Goal: Information Seeking & Learning: Check status

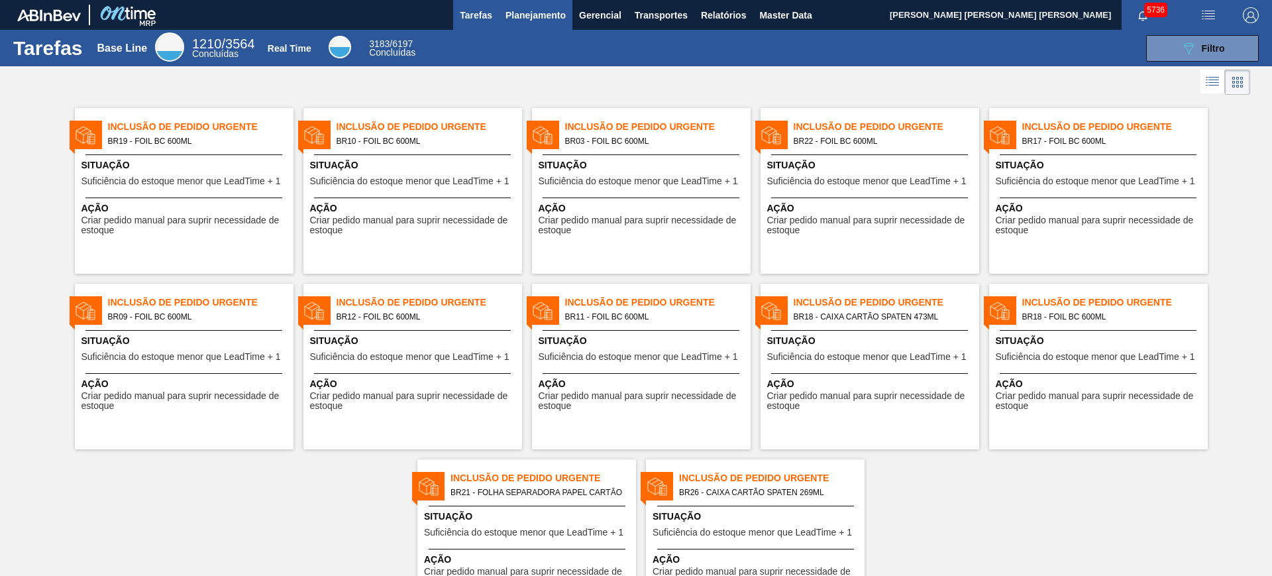
click at [526, 15] on span "Planejamento" at bounding box center [536, 15] width 60 height 16
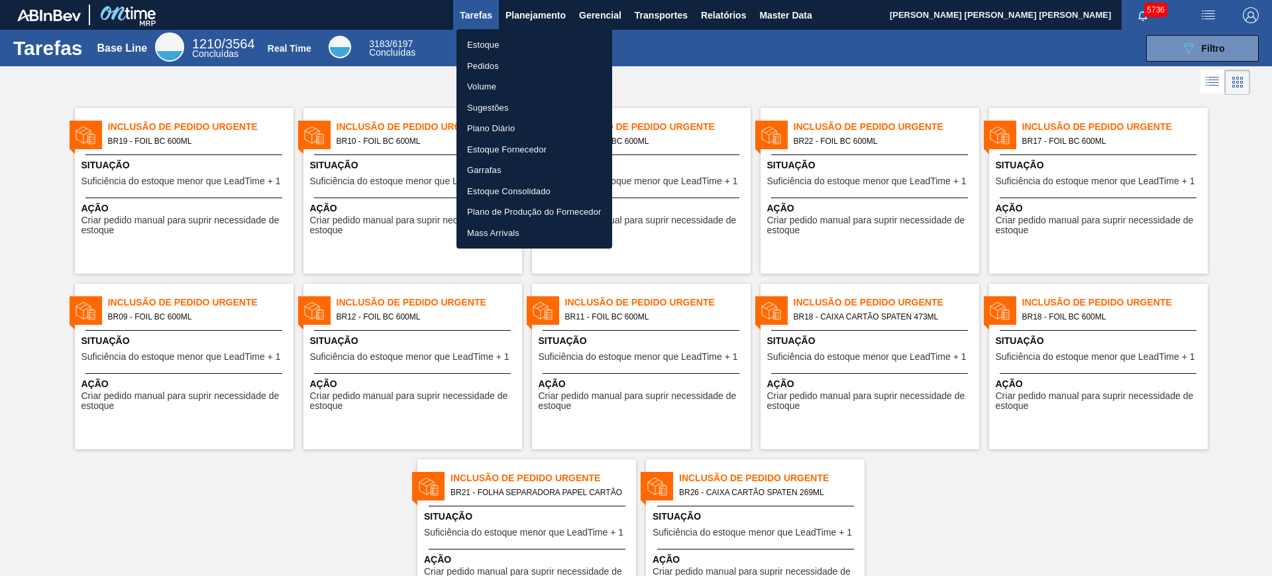
click at [525, 39] on li "Estoque" at bounding box center [535, 44] width 156 height 21
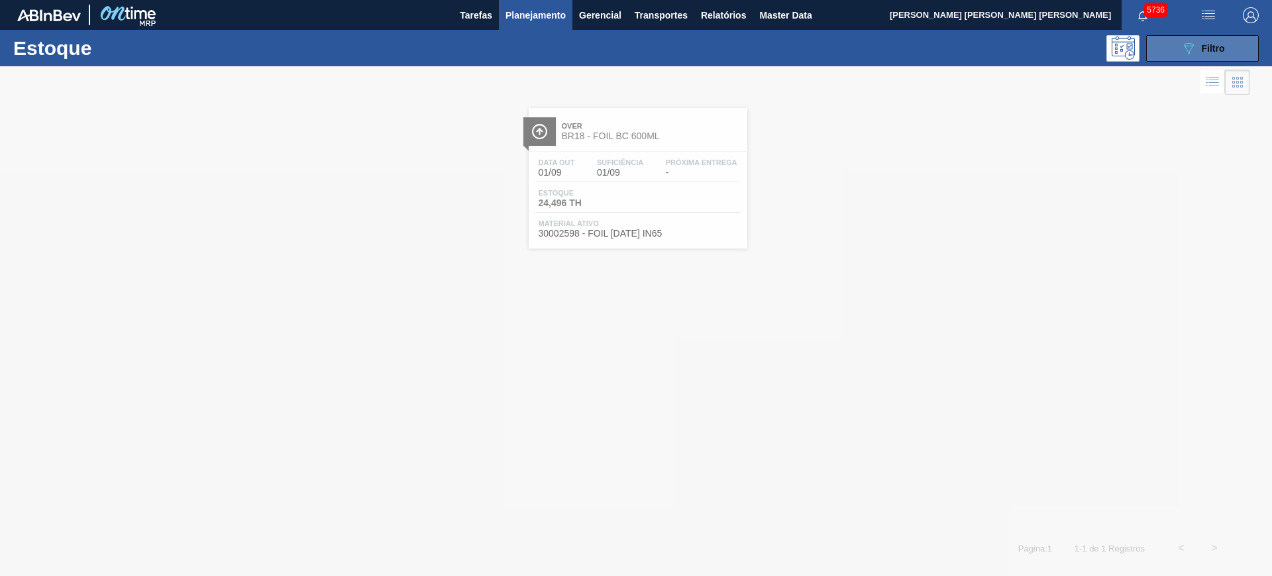
click at [1017, 45] on span "Filtro" at bounding box center [1213, 48] width 23 height 11
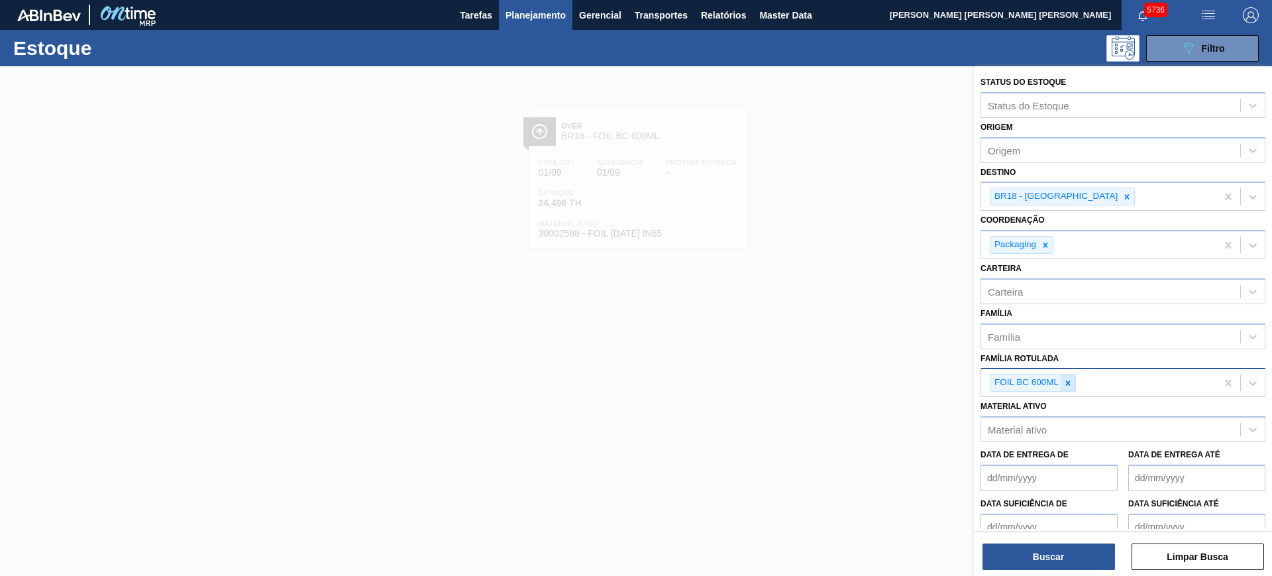
click at [1017, 389] on div at bounding box center [1068, 382] width 15 height 17
click at [1017, 194] on icon at bounding box center [1127, 196] width 9 height 9
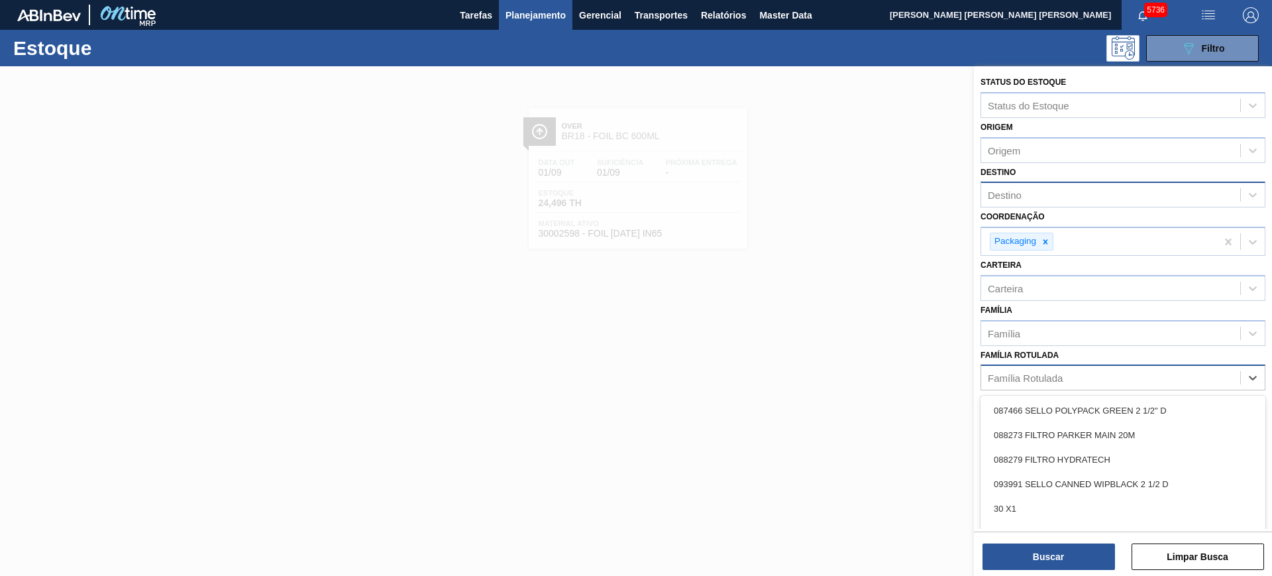
click at [1017, 374] on div "Família Rotulada" at bounding box center [1110, 377] width 259 height 19
type Rotulada "spaten 33"
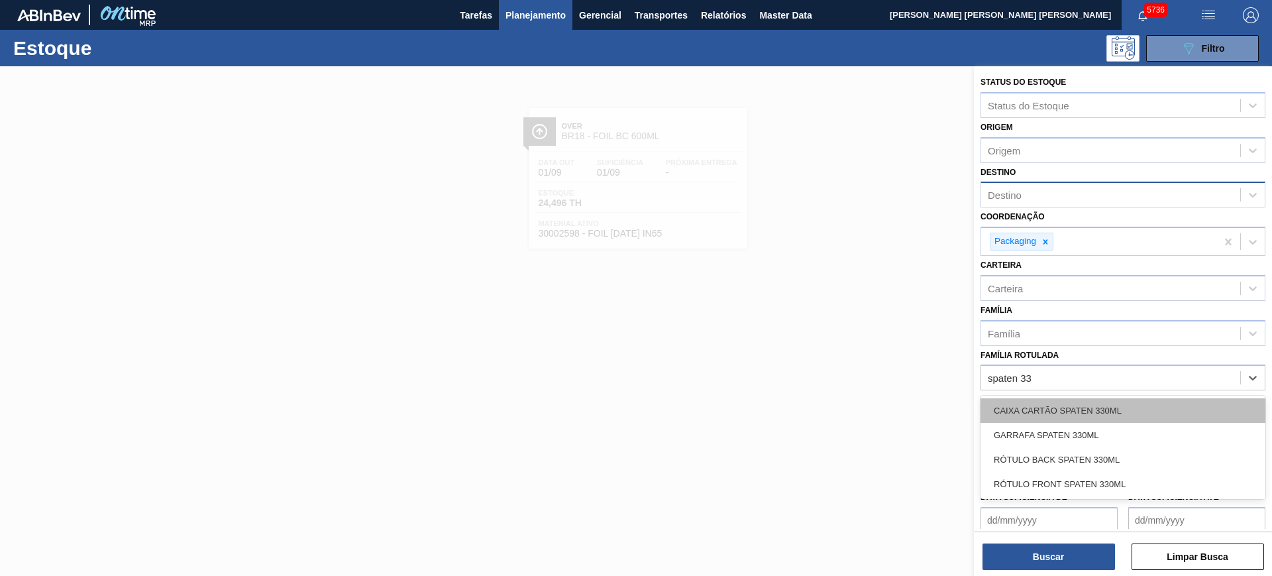
click at [1017, 404] on div "CAIXA CARTÃO SPATEN 330ML" at bounding box center [1123, 410] width 285 height 25
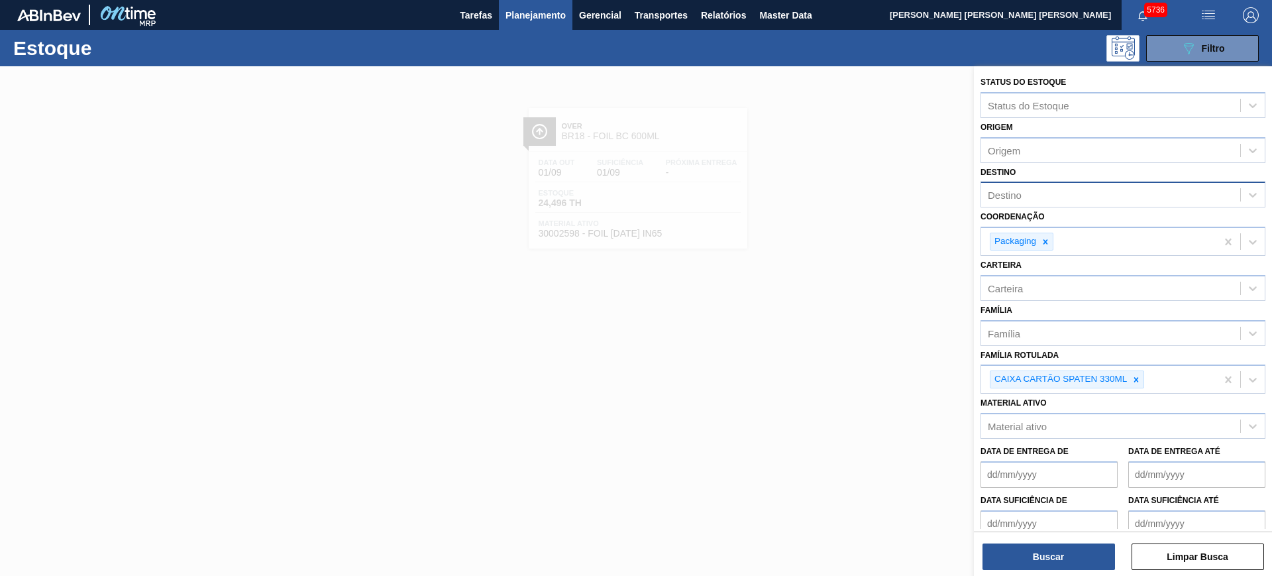
click at [1017, 460] on div "Status do Estoque Status do Estoque Origem Origem Destino Destino Coordenação P…" at bounding box center [1123, 322] width 298 height 512
click at [1017, 460] on button "Buscar" at bounding box center [1049, 556] width 133 height 27
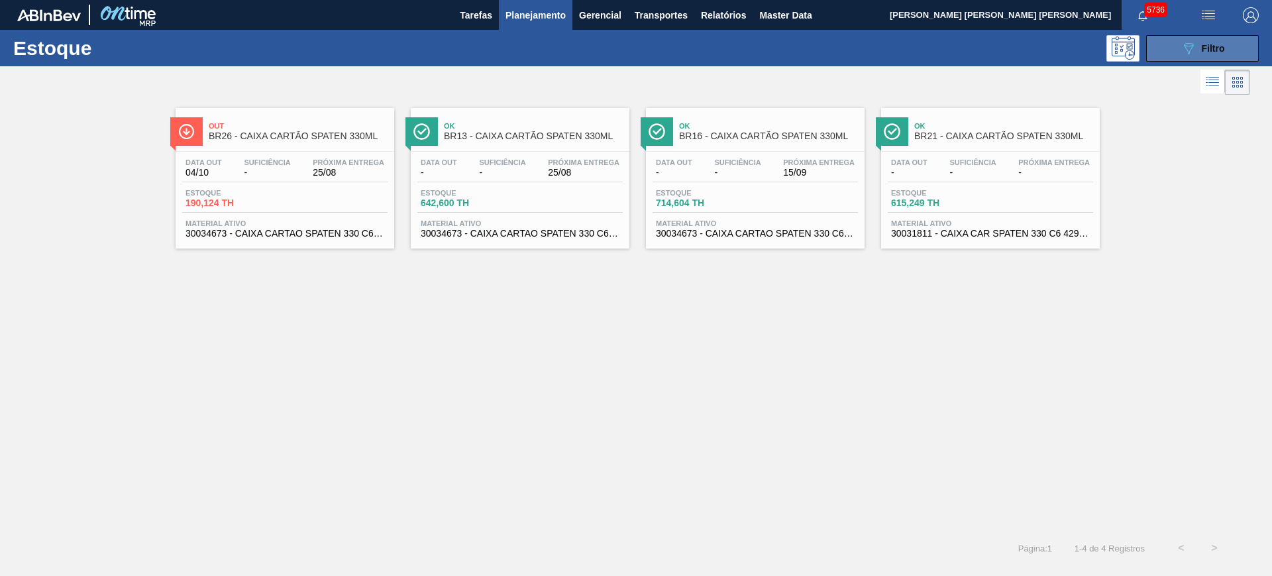
click at [1017, 58] on button "089F7B8B-B2A5-4AFE-B5C0-19BA573D28AC Filtro" at bounding box center [1202, 48] width 113 height 27
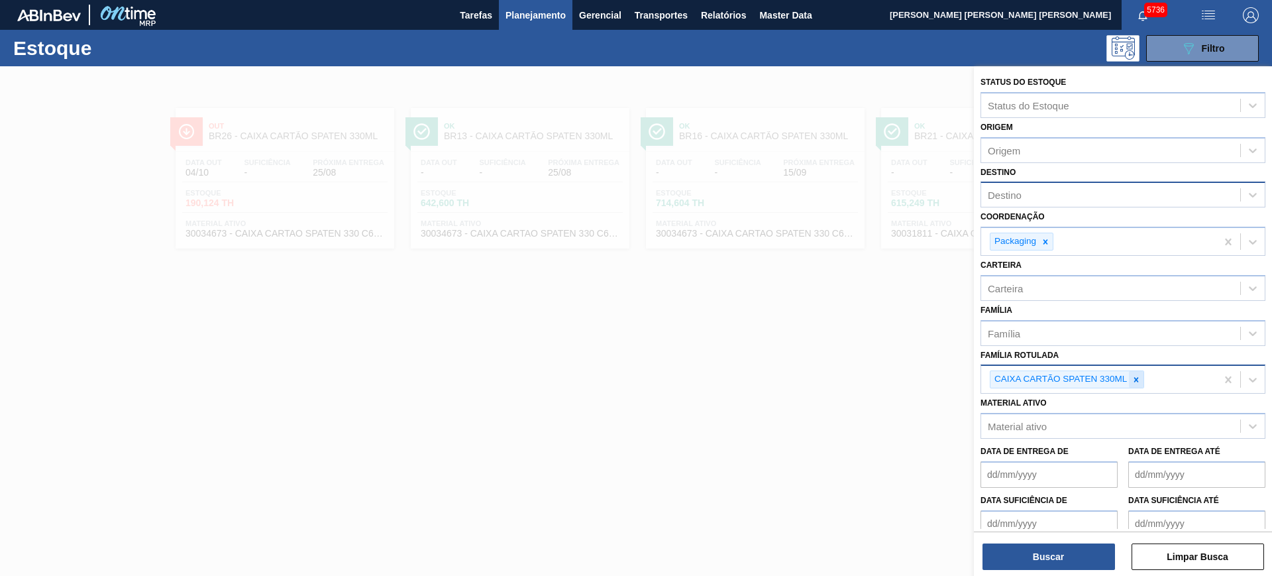
click at [1017, 374] on div at bounding box center [1136, 379] width 15 height 17
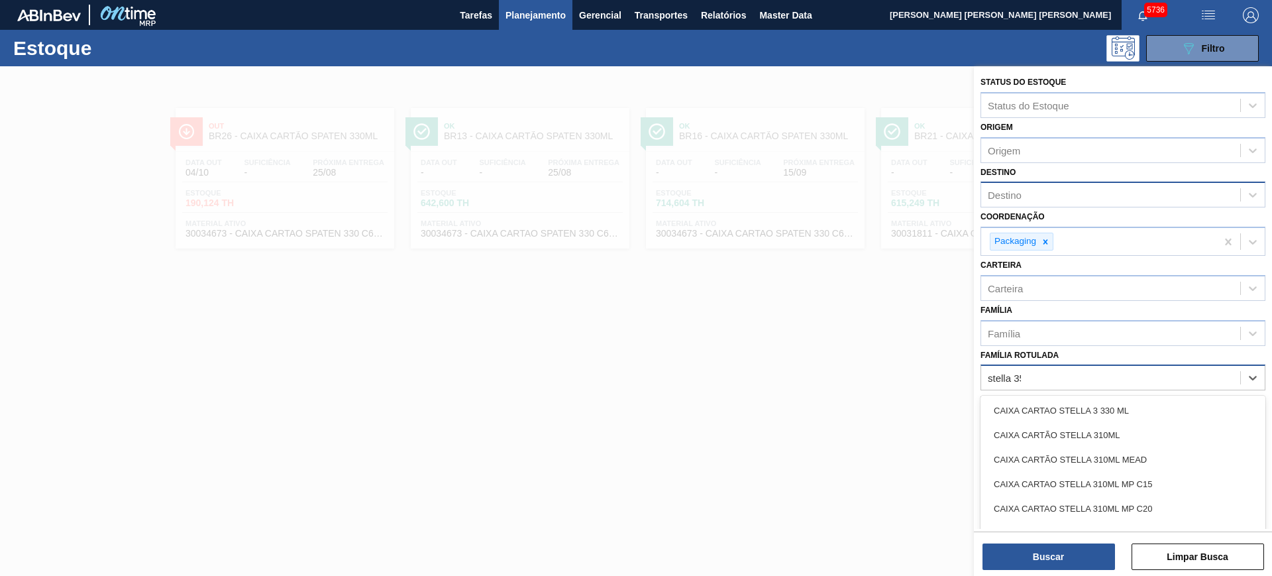
type Rotulada "stella 350"
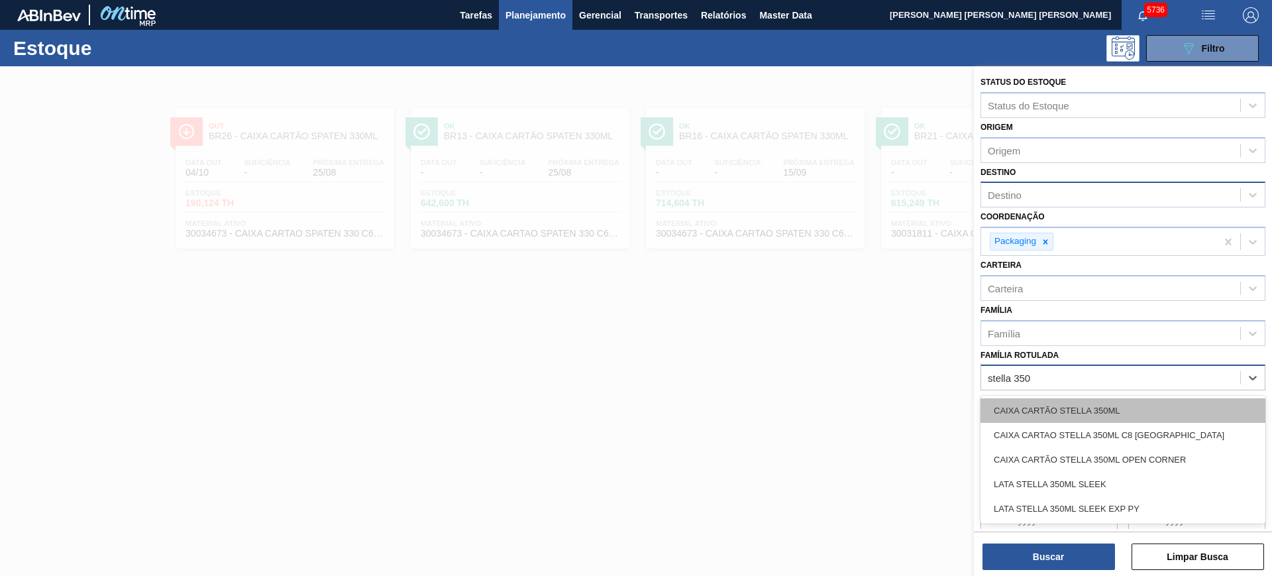
click at [1017, 398] on div "CAIXA CARTÃO STELLA 350ML" at bounding box center [1123, 410] width 285 height 25
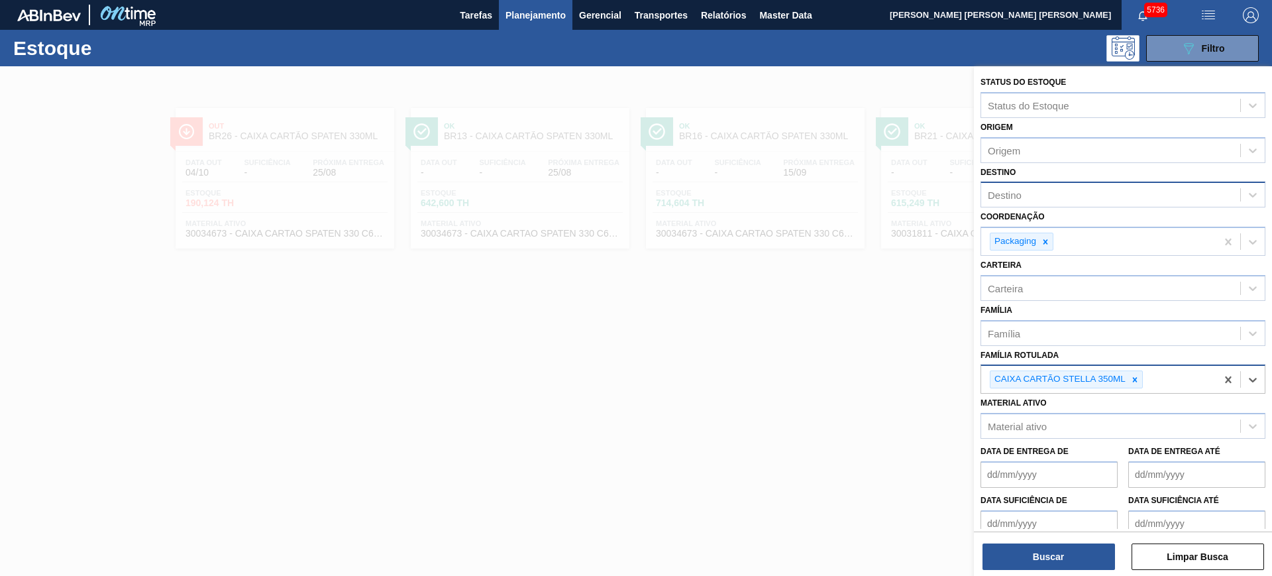
click at [1017, 186] on div "Destino" at bounding box center [1110, 195] width 259 height 19
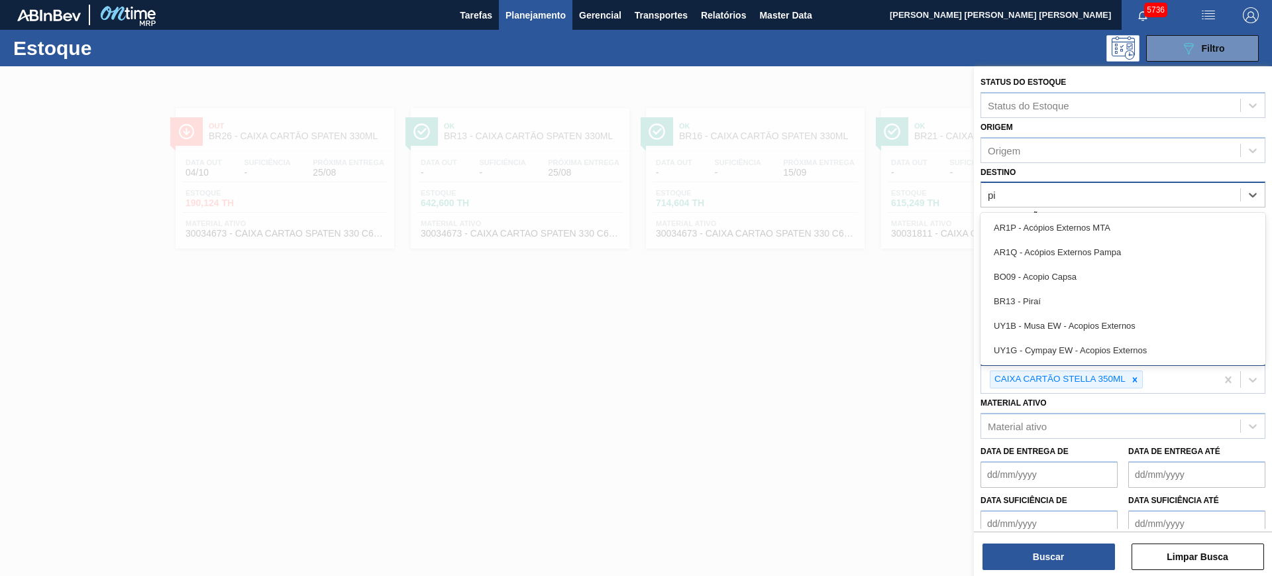
type input "pir"
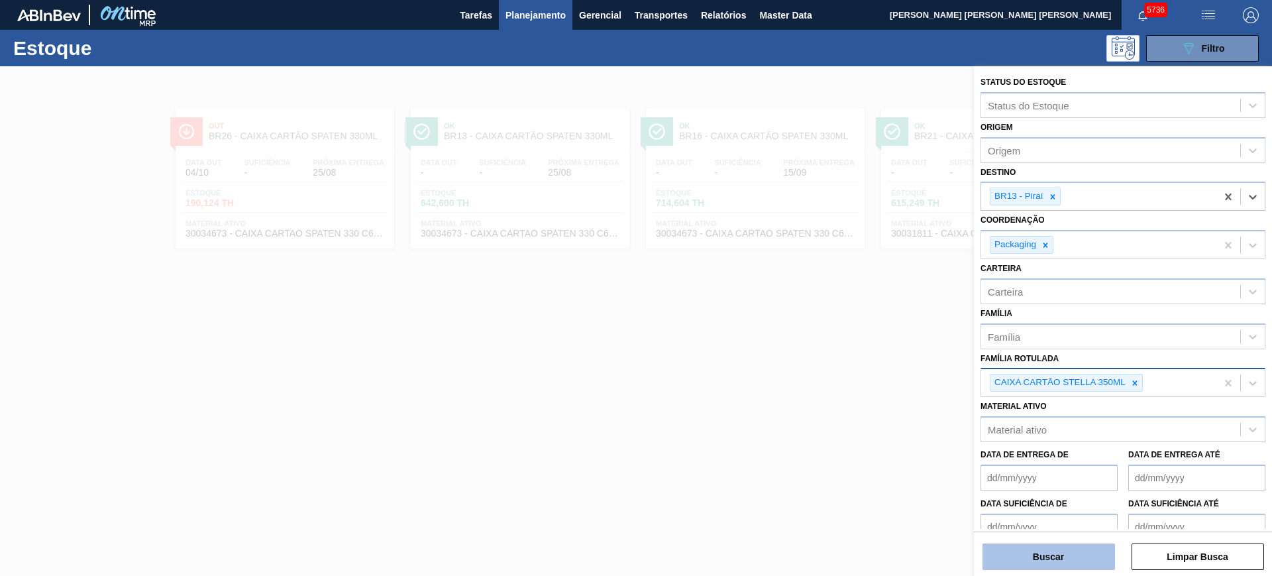
click at [1017, 460] on button "Buscar" at bounding box center [1049, 556] width 133 height 27
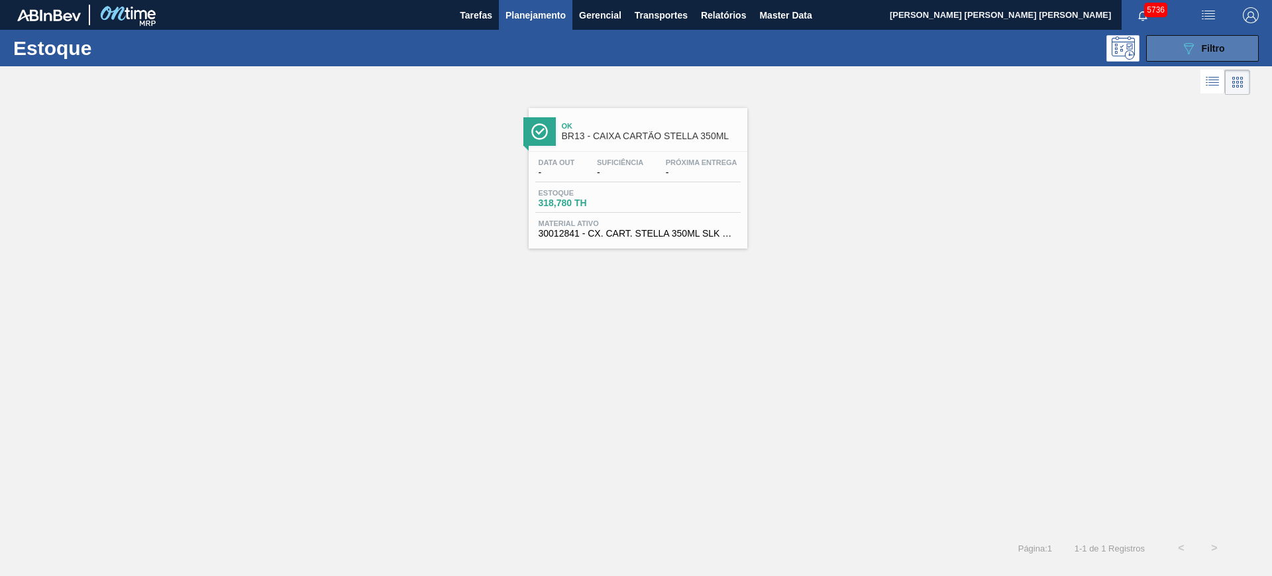
click at [1017, 58] on button "089F7B8B-B2A5-4AFE-B5C0-19BA573D28AC Filtro" at bounding box center [1202, 48] width 113 height 27
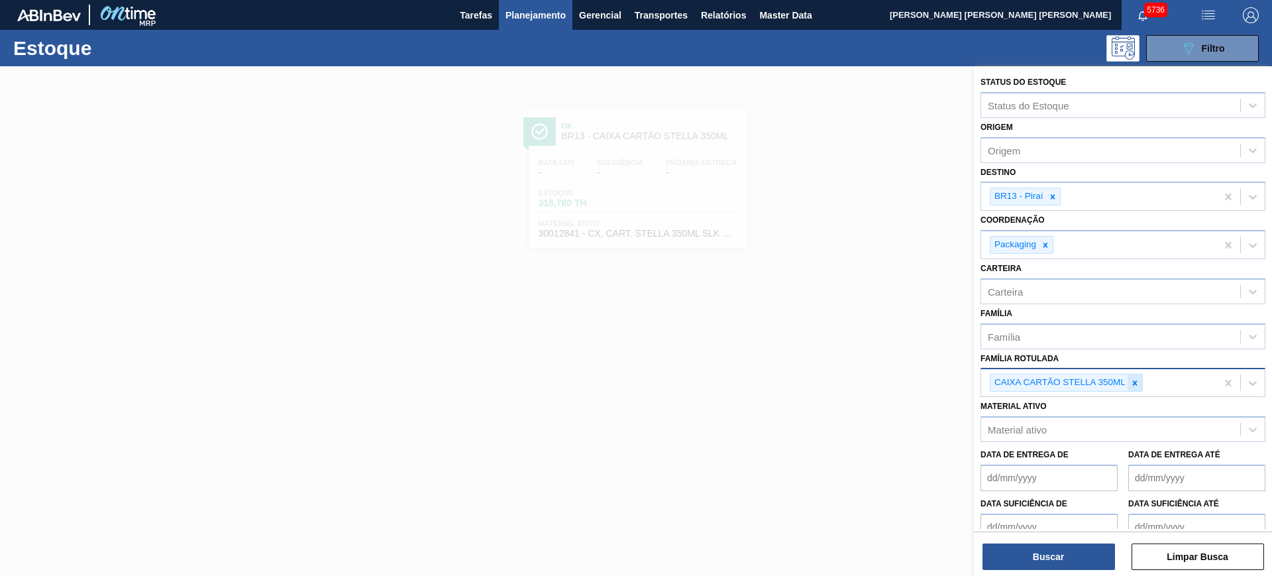
click at [1017, 383] on icon at bounding box center [1135, 382] width 9 height 9
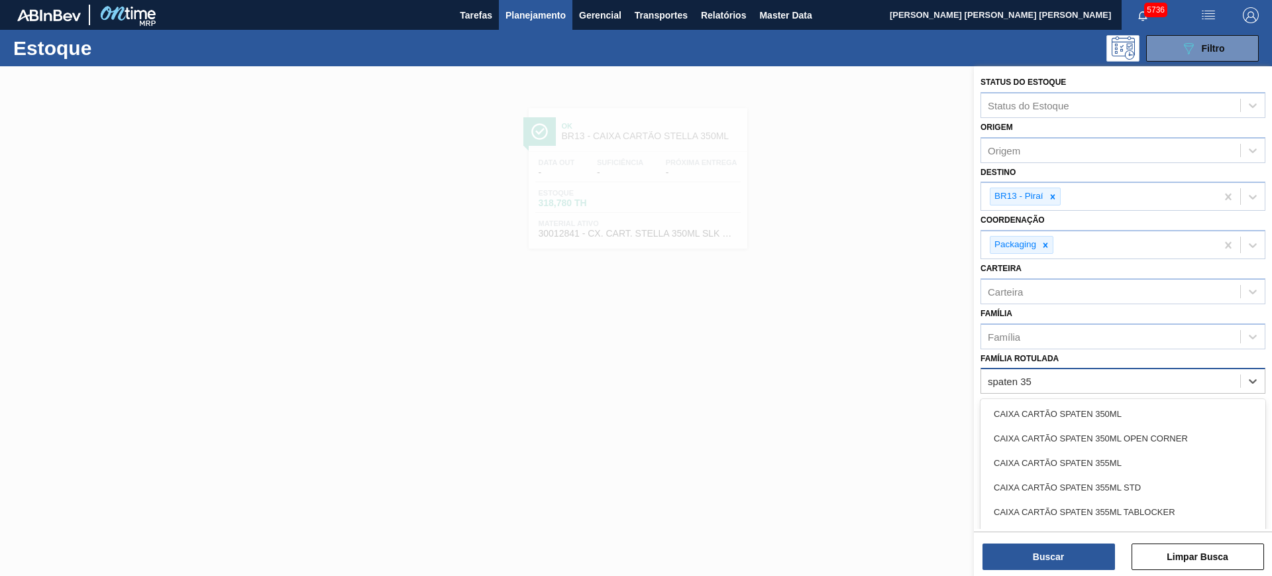
type Rotulada "spaten 350"
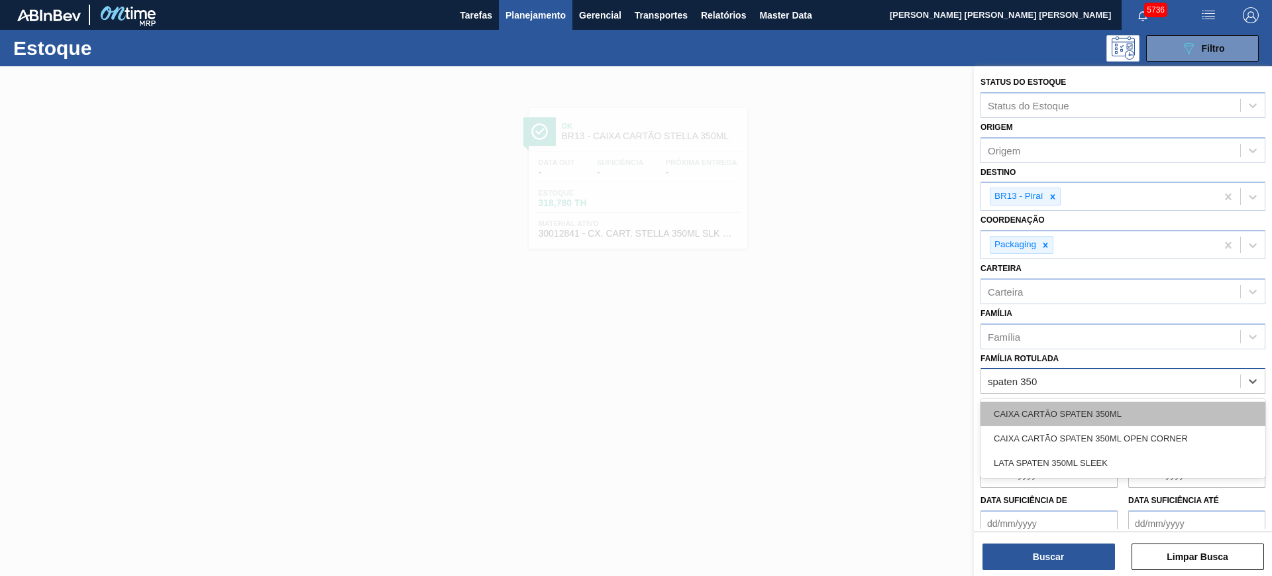
click at [1017, 411] on div "CAIXA CARTÃO SPATEN 350ML" at bounding box center [1123, 414] width 285 height 25
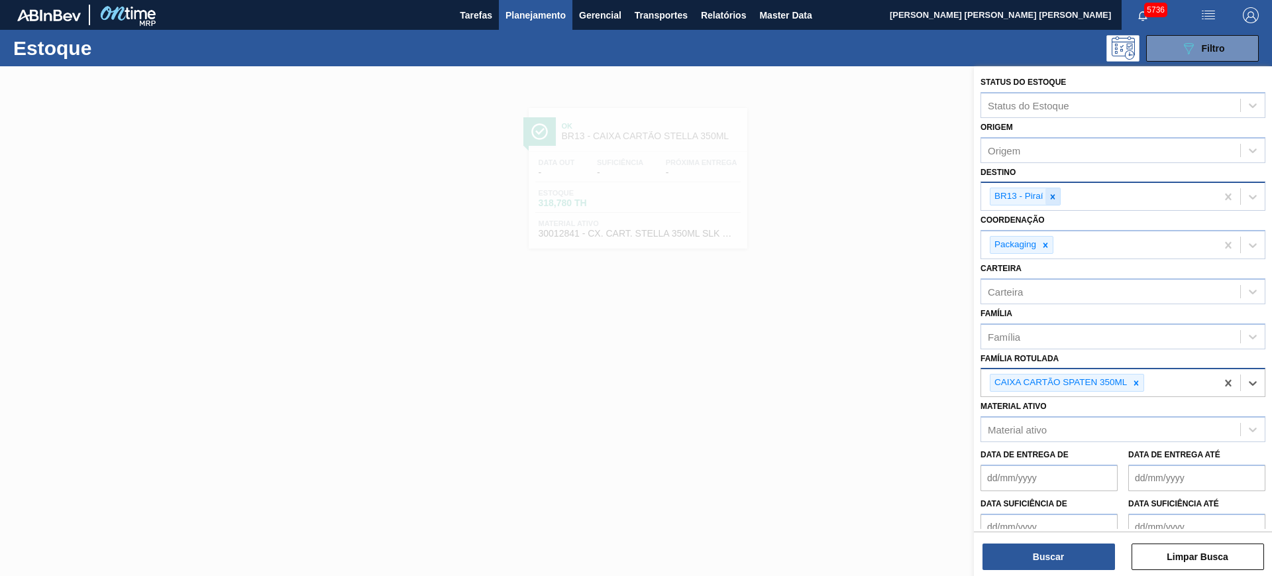
click at [1017, 195] on icon at bounding box center [1052, 196] width 9 height 9
type input "aq"
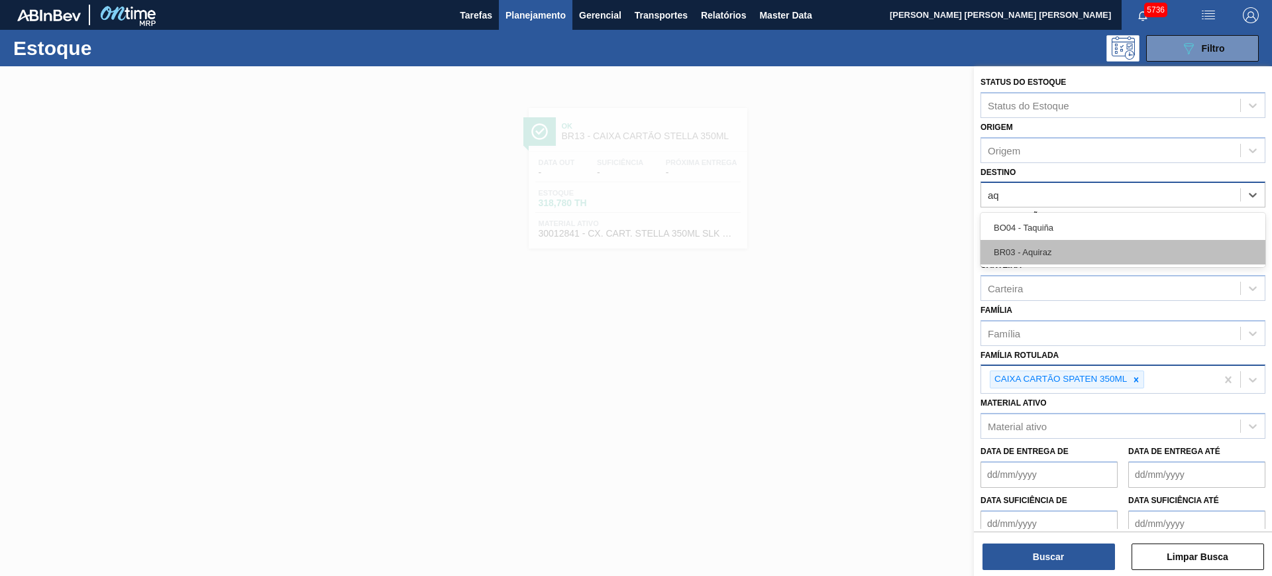
click at [1017, 254] on div "BR03 - Aquiraz" at bounding box center [1123, 252] width 285 height 25
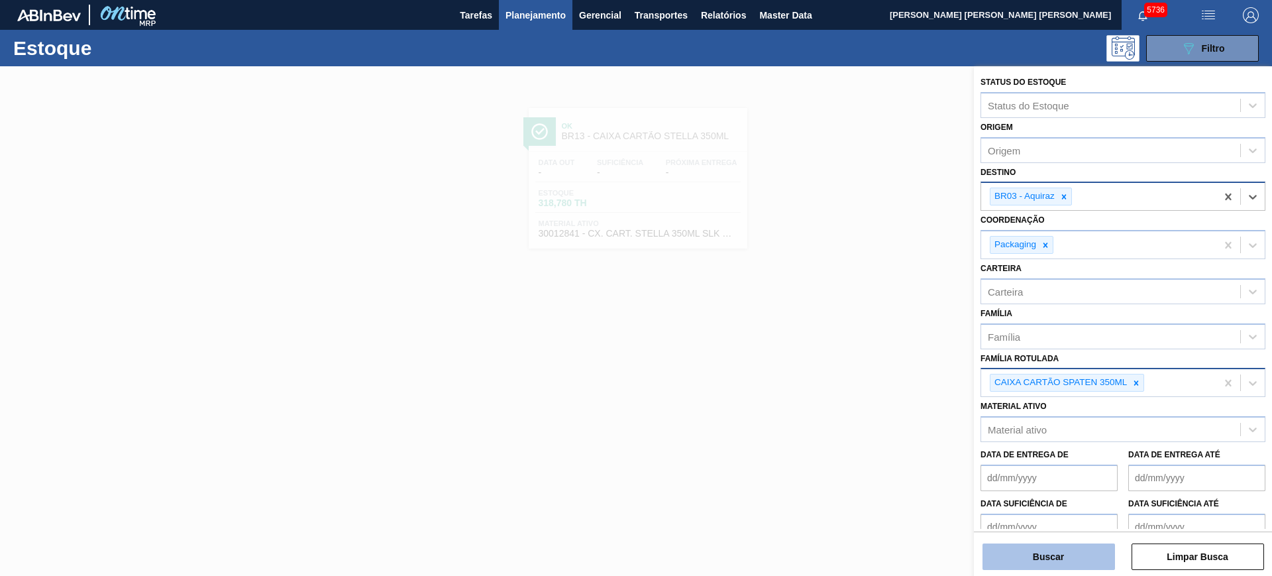
click at [1017, 460] on button "Buscar" at bounding box center [1049, 556] width 133 height 27
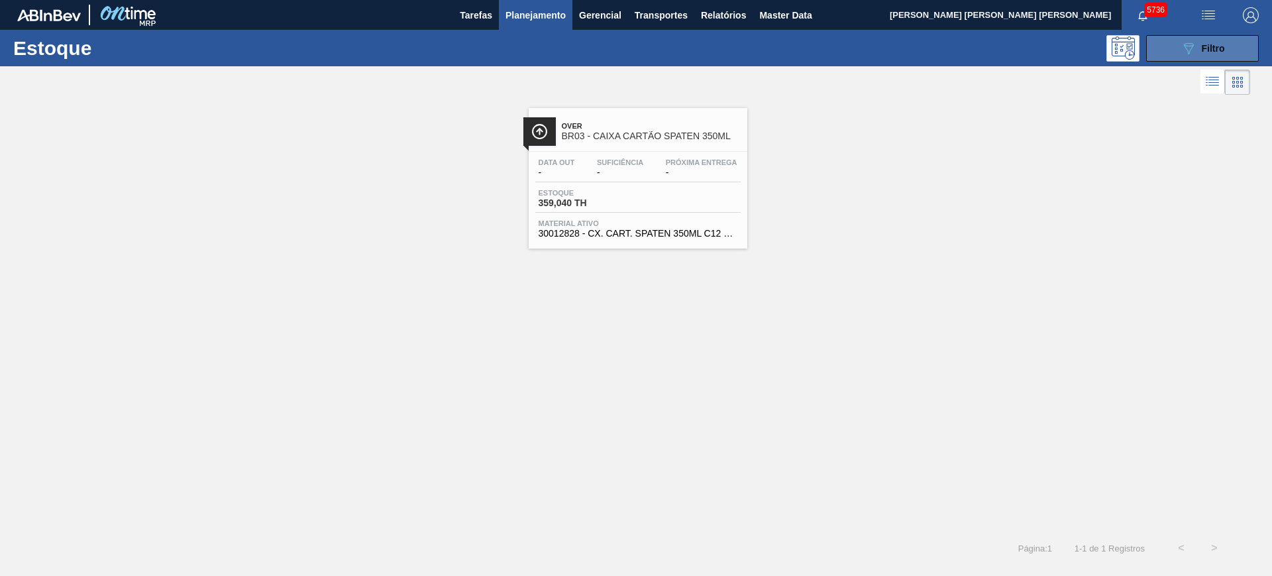
click at [1017, 36] on button "089F7B8B-B2A5-4AFE-B5C0-19BA573D28AC Filtro" at bounding box center [1202, 48] width 113 height 27
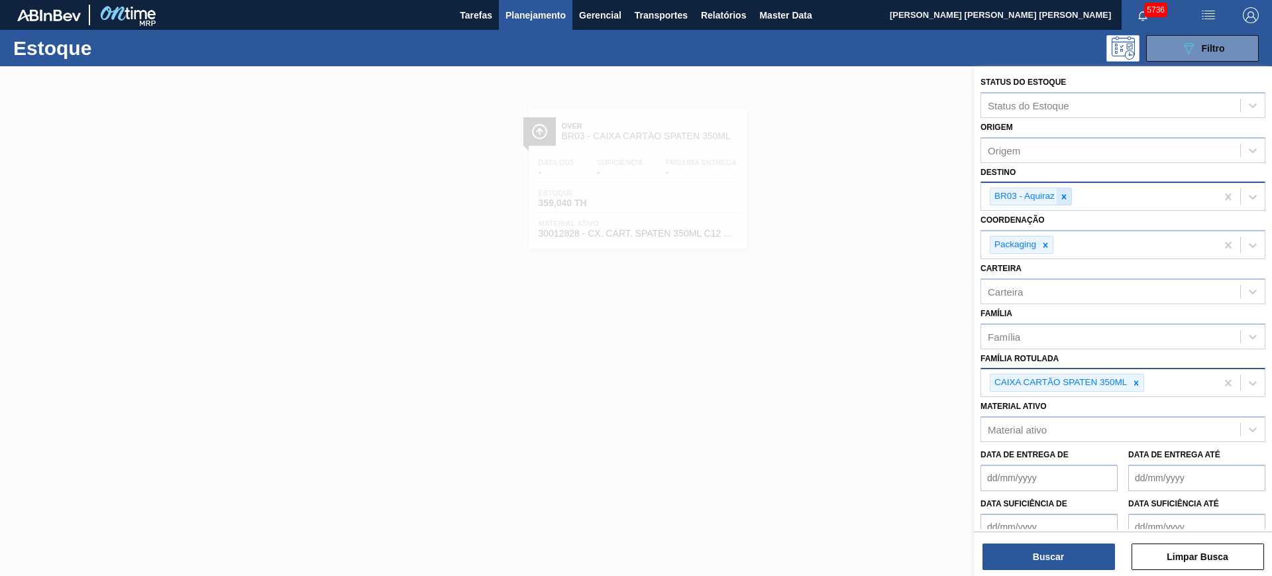
click at [1017, 200] on icon at bounding box center [1064, 196] width 9 height 9
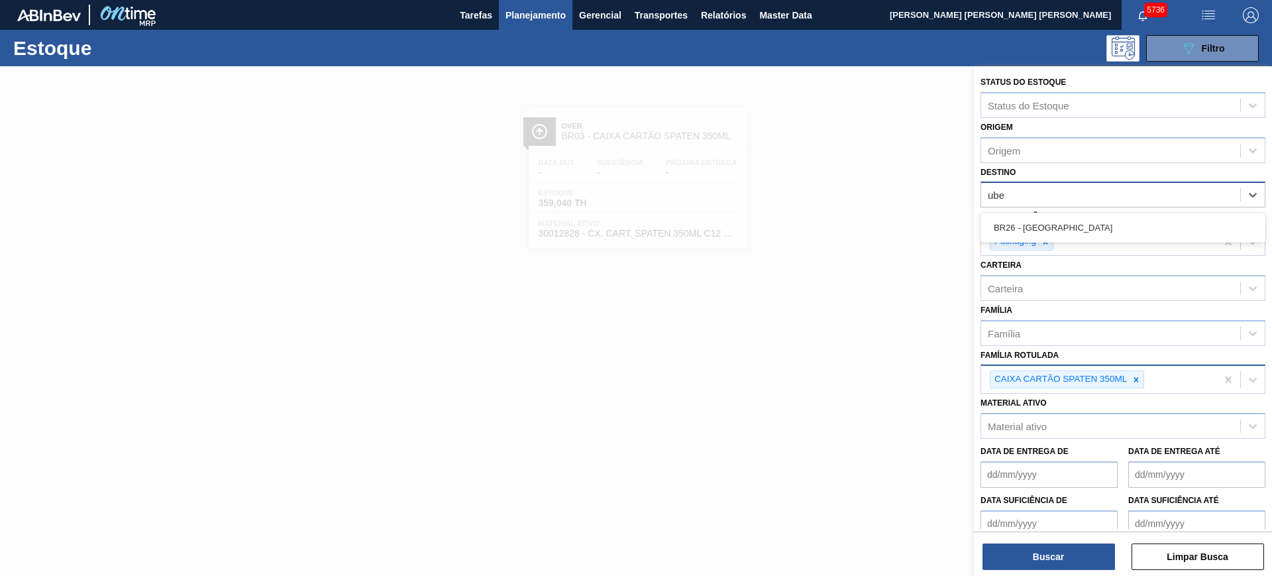
type input "uber"
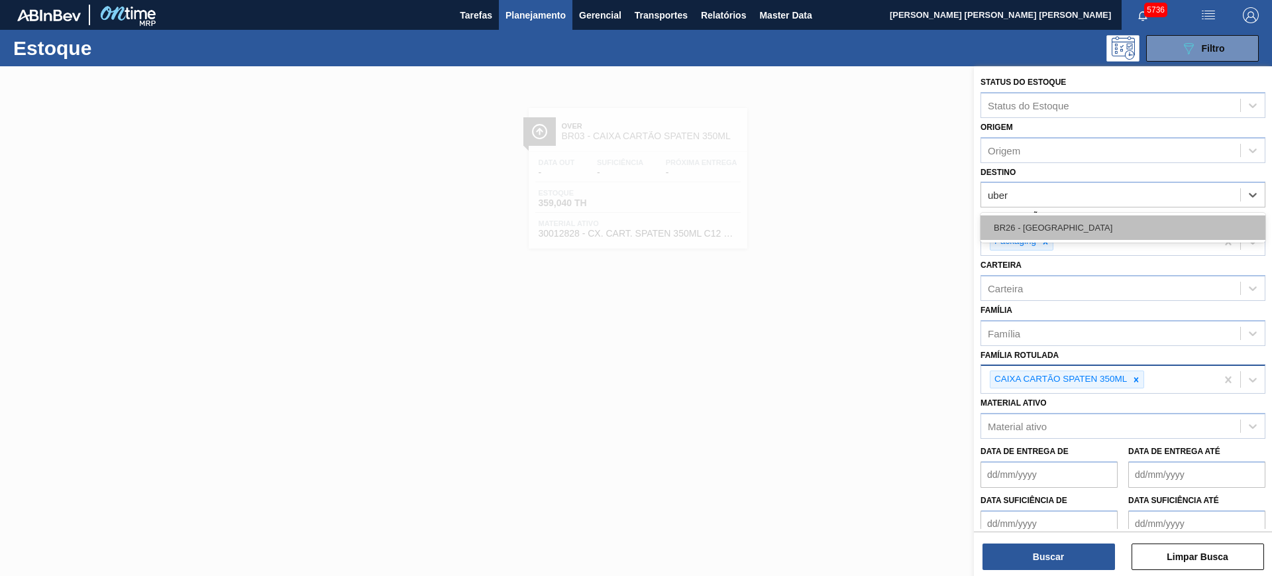
click at [1017, 221] on div "BR26 - Uberlândia" at bounding box center [1123, 227] width 285 height 25
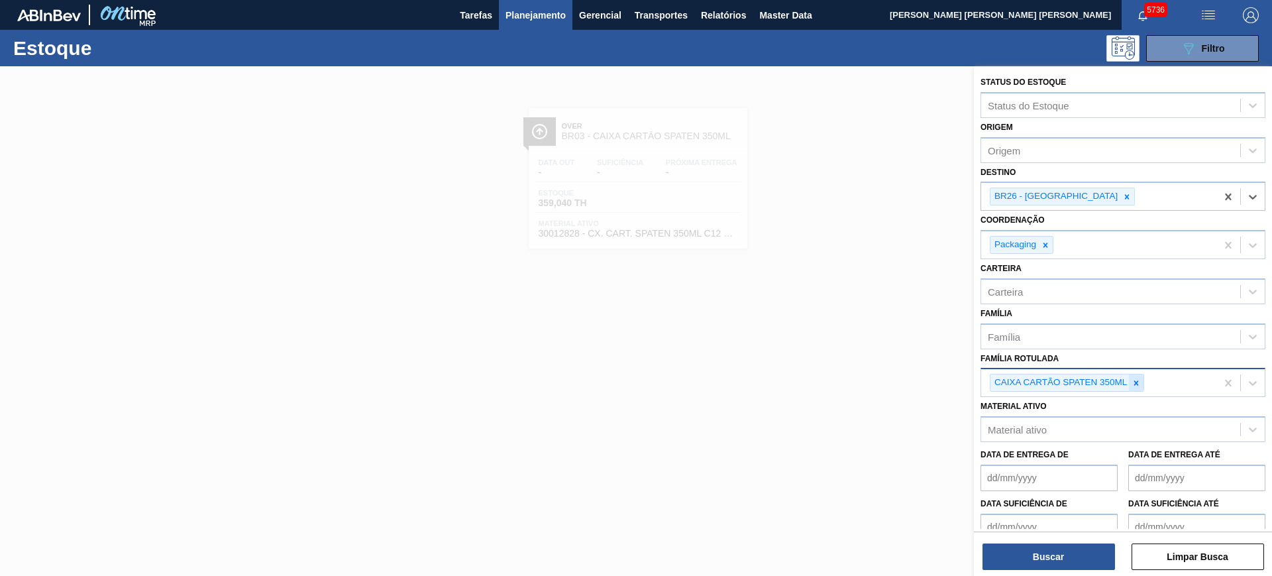
click at [1017, 376] on div at bounding box center [1136, 382] width 15 height 17
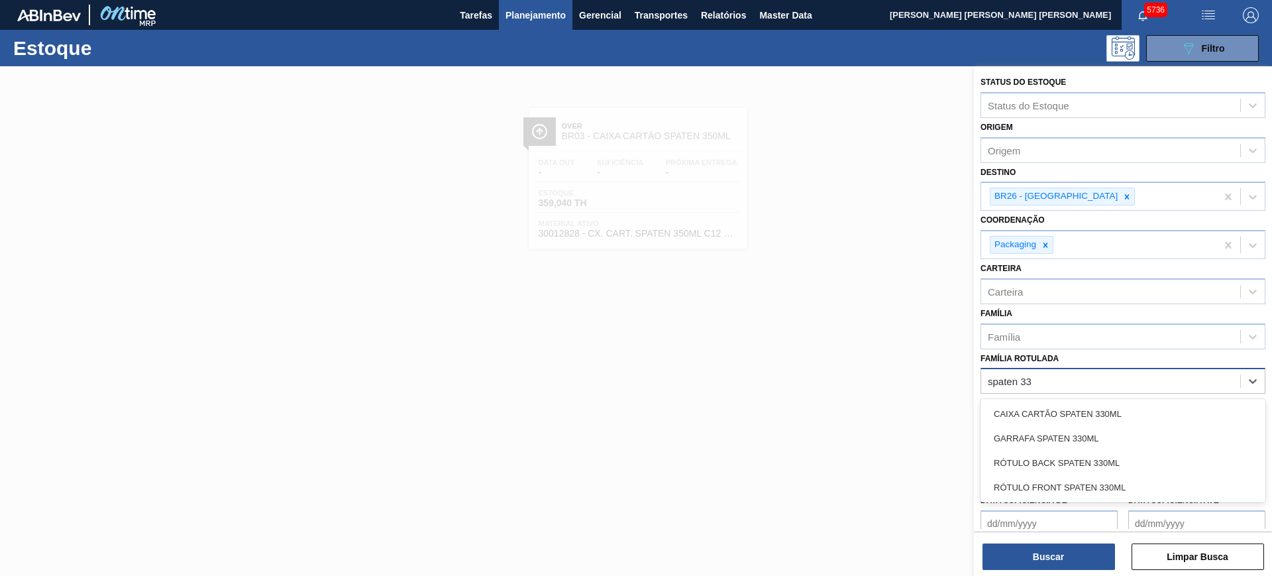
type Rotulada "spaten 330"
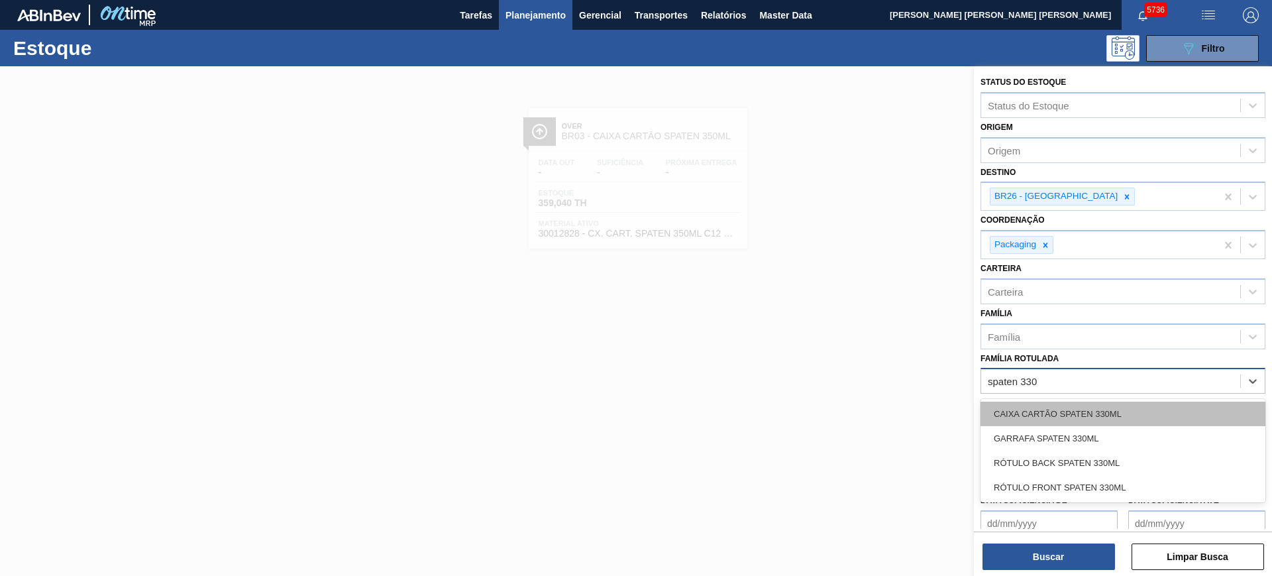
click at [1017, 405] on div "CAIXA CARTÃO SPATEN 330ML" at bounding box center [1123, 414] width 285 height 25
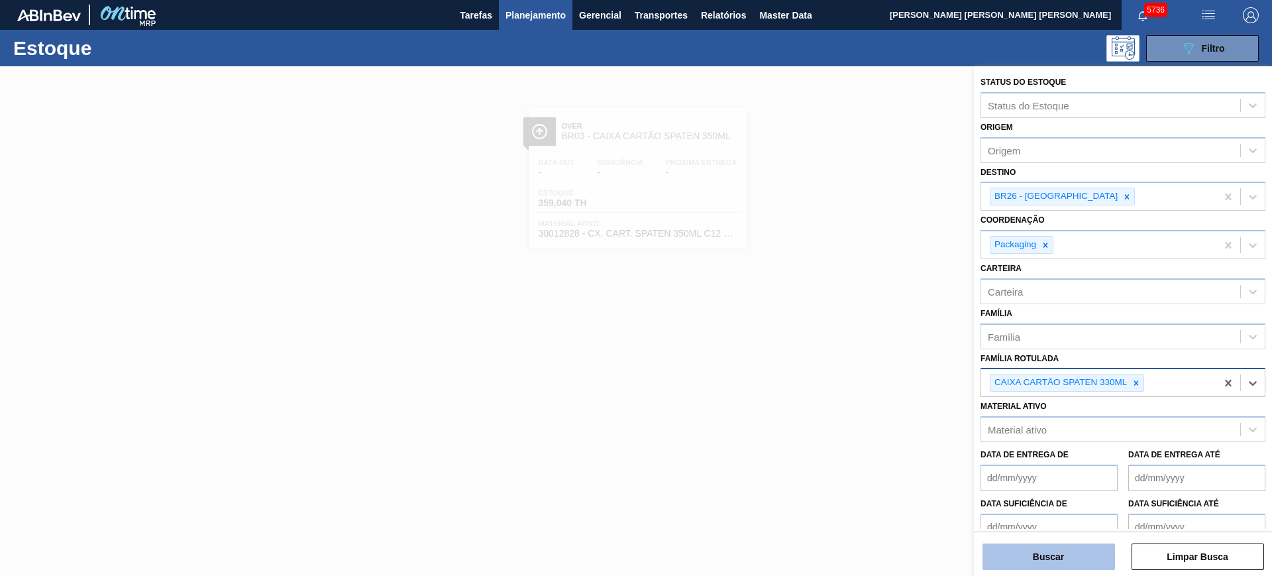
click at [1017, 460] on button "Buscar" at bounding box center [1049, 556] width 133 height 27
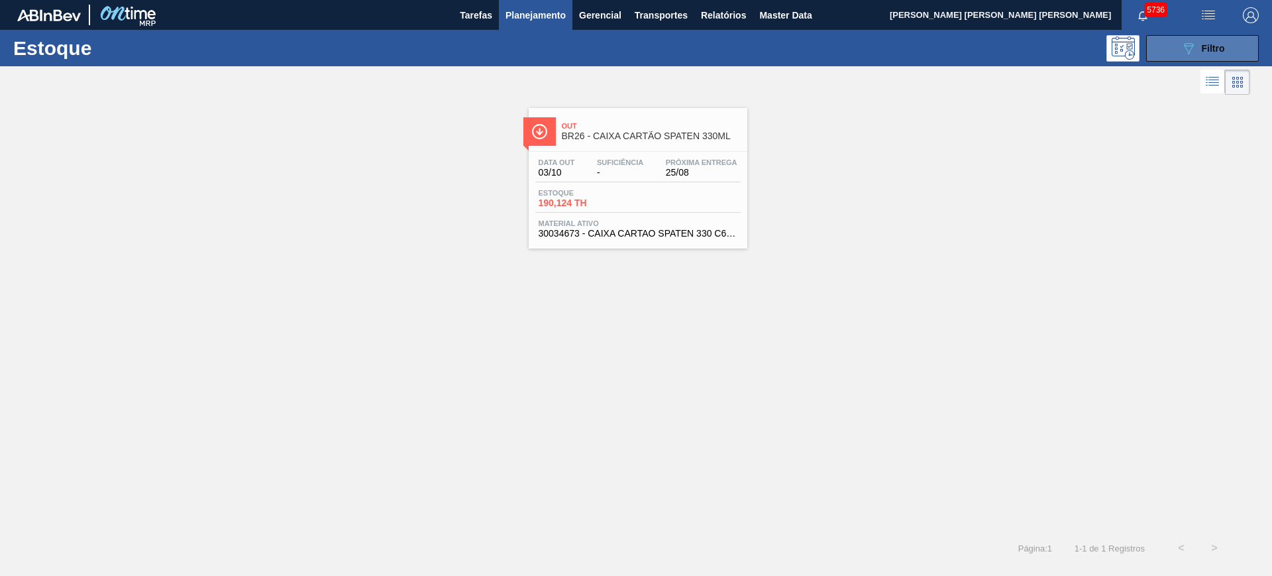
click at [1017, 57] on button "089F7B8B-B2A5-4AFE-B5C0-19BA573D28AC Filtro" at bounding box center [1202, 48] width 113 height 27
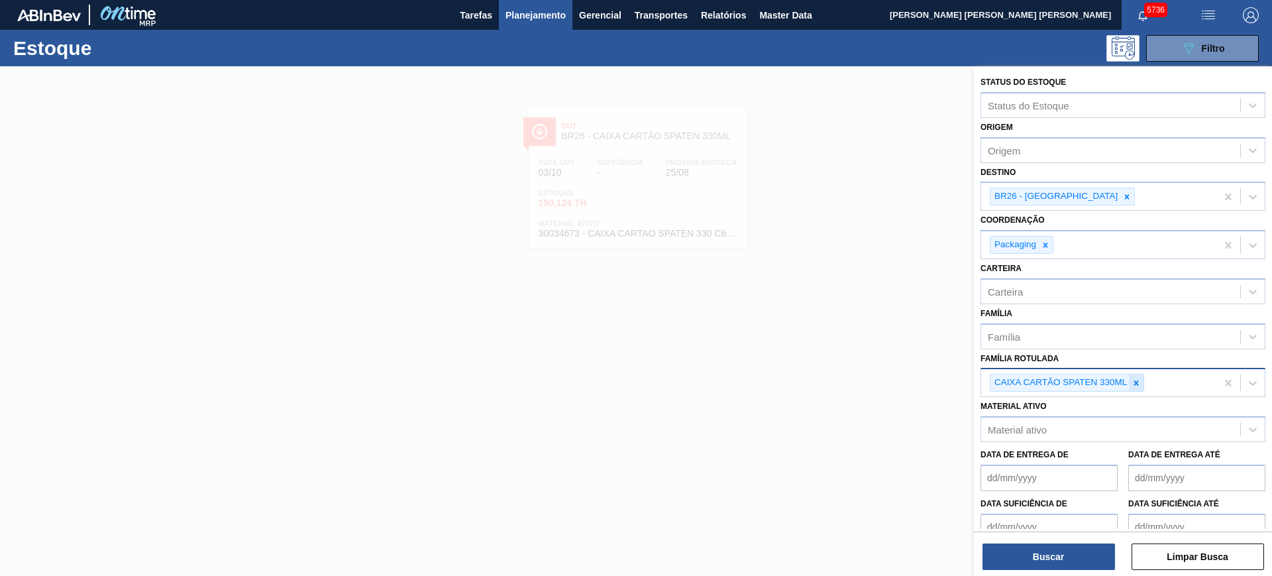
click at [1017, 378] on icon at bounding box center [1136, 382] width 9 height 9
type Rotulada "stella 269"
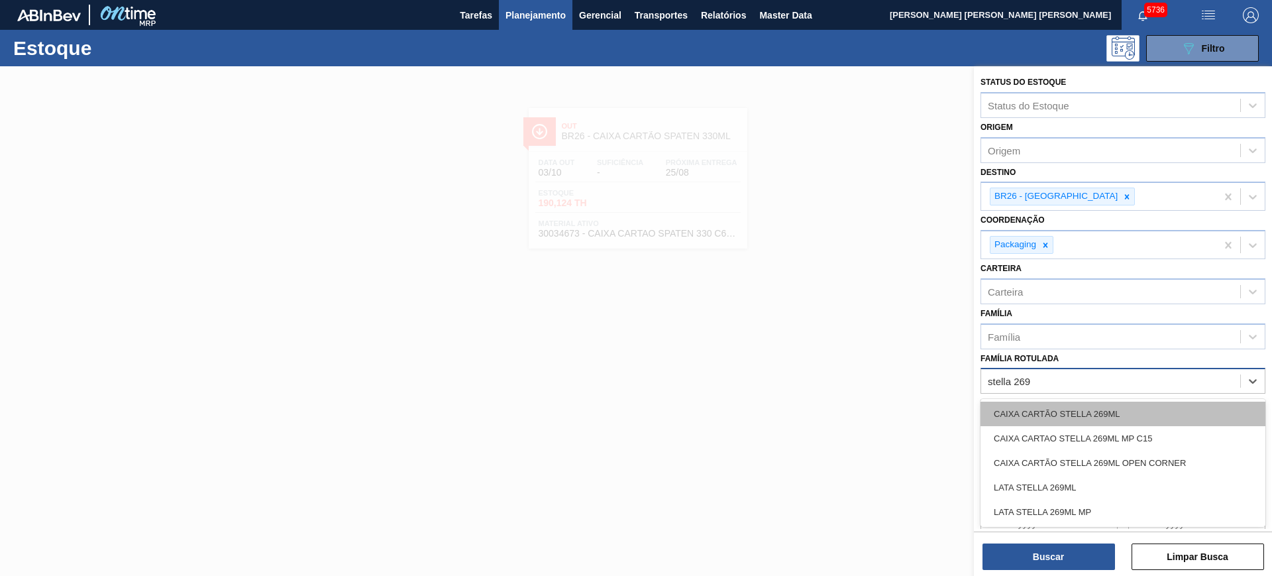
click at [1017, 408] on div "CAIXA CARTÃO STELLA 269ML" at bounding box center [1123, 414] width 285 height 25
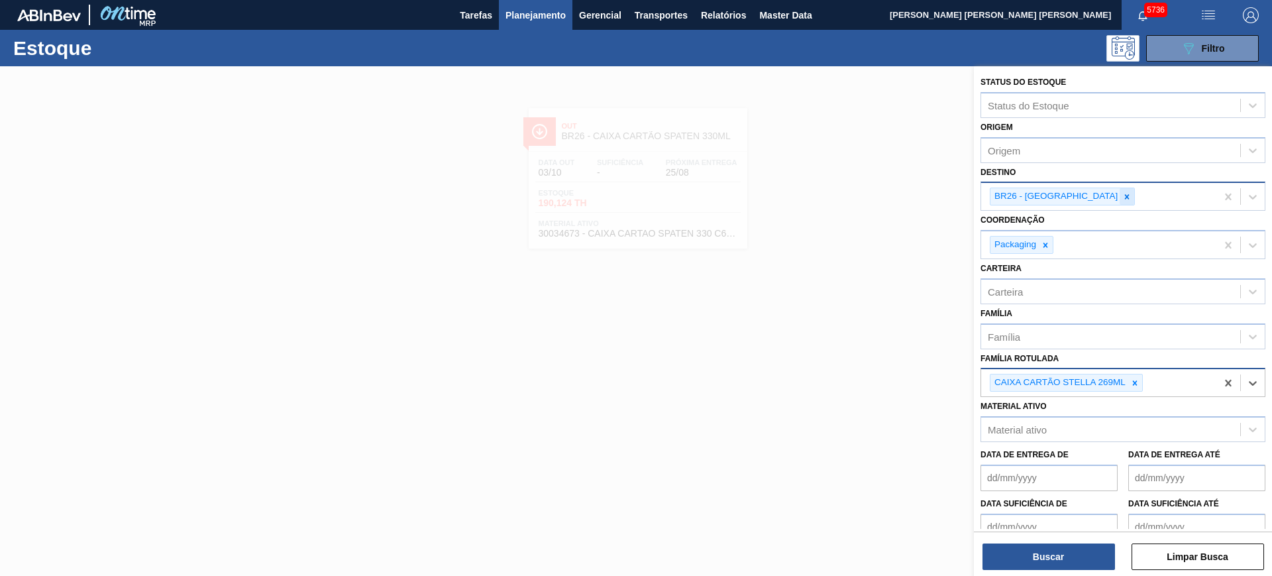
click at [1017, 196] on icon at bounding box center [1127, 196] width 9 height 9
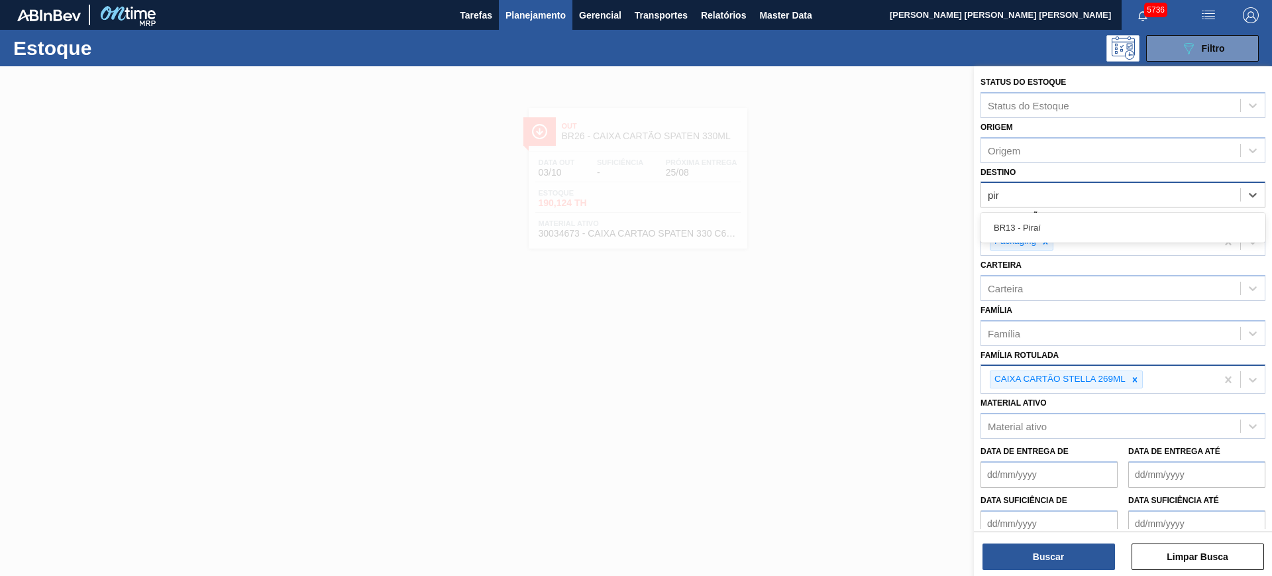
type input "pira"
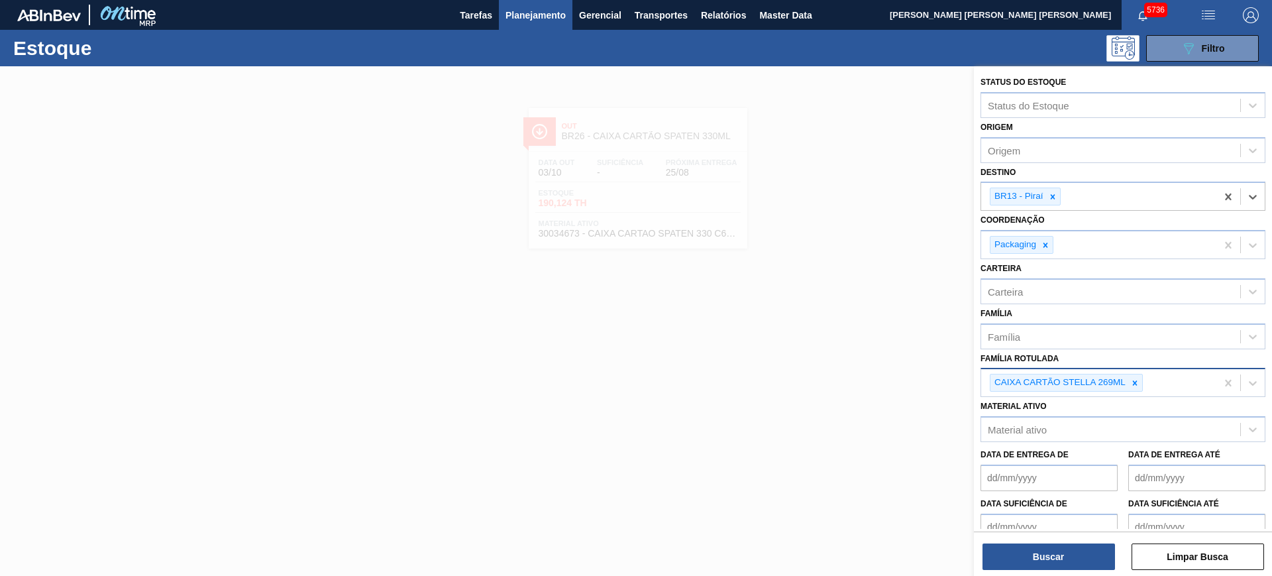
click at [1017, 460] on div "Status do Estoque Status do Estoque Origem Origem Destino option BR13 - Piraí, …" at bounding box center [1123, 322] width 298 height 512
click at [1017, 460] on button "Buscar" at bounding box center [1049, 556] width 133 height 27
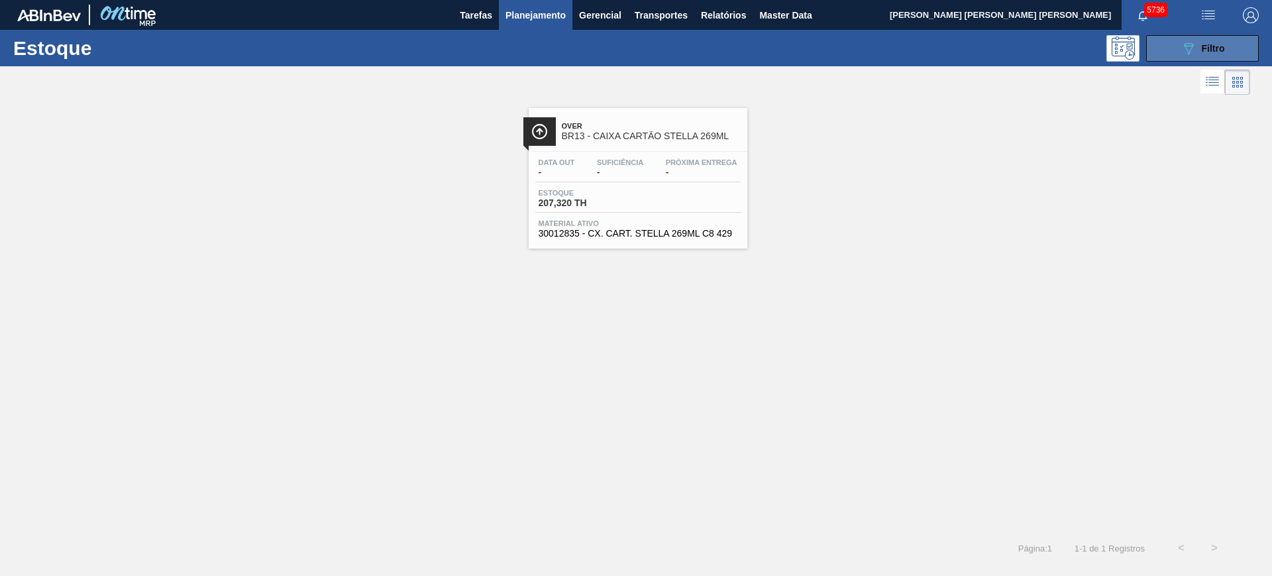
click at [1017, 54] on button "089F7B8B-B2A5-4AFE-B5C0-19BA573D28AC Filtro" at bounding box center [1202, 48] width 113 height 27
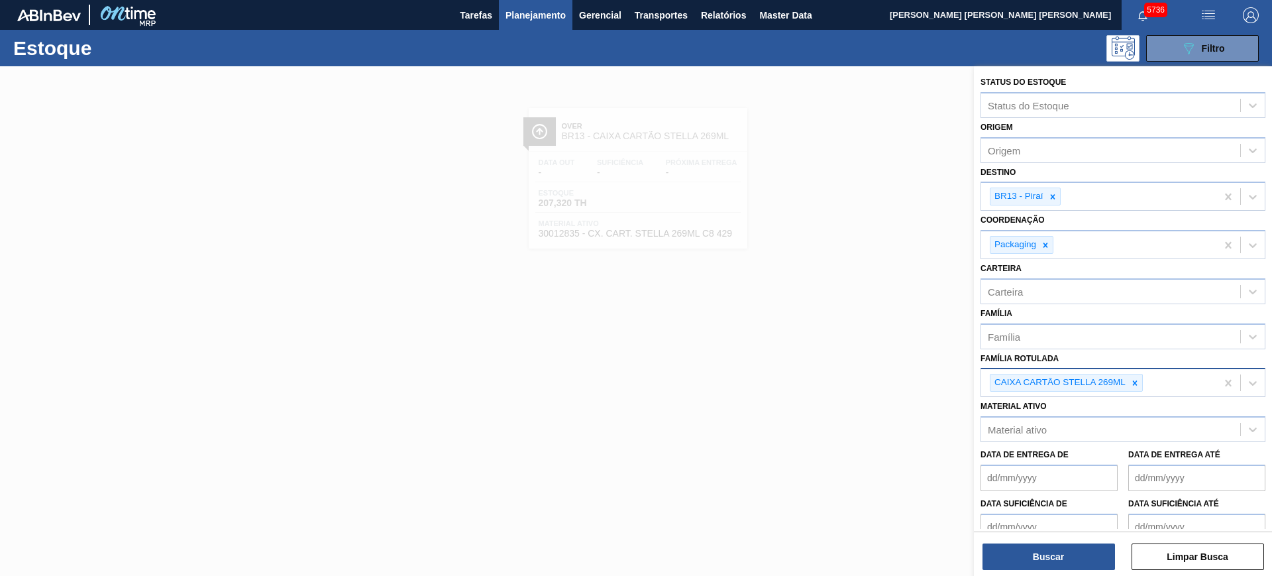
click at [1017, 379] on div "CAIXA CARTÃO STELLA 269ML" at bounding box center [1098, 382] width 235 height 27
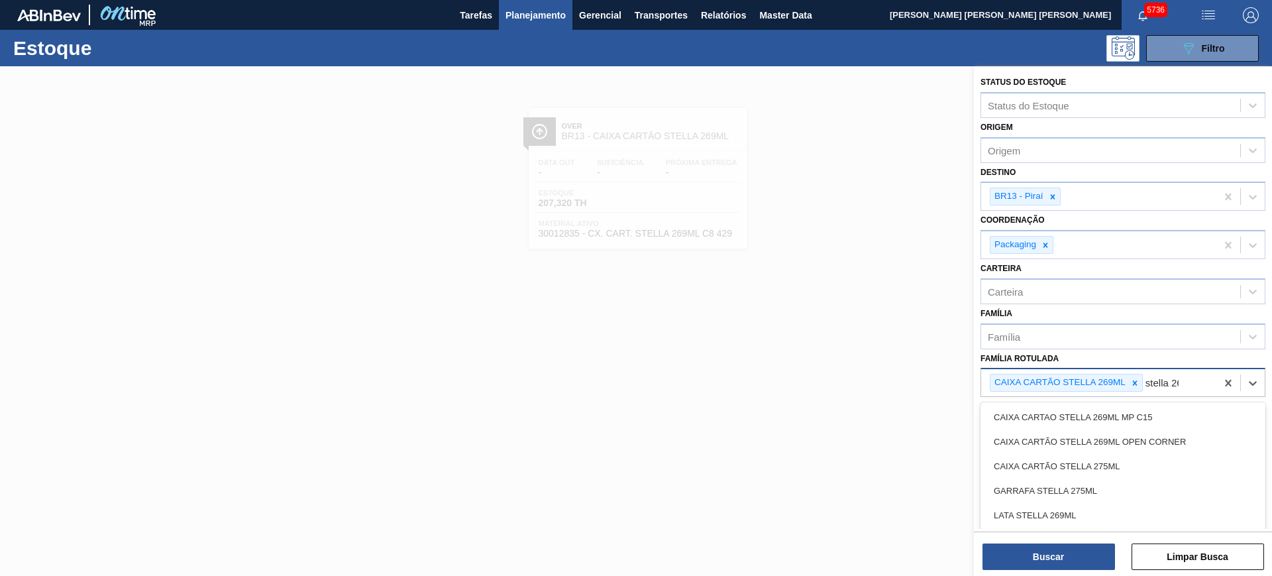
type Rotulada "stella 269"
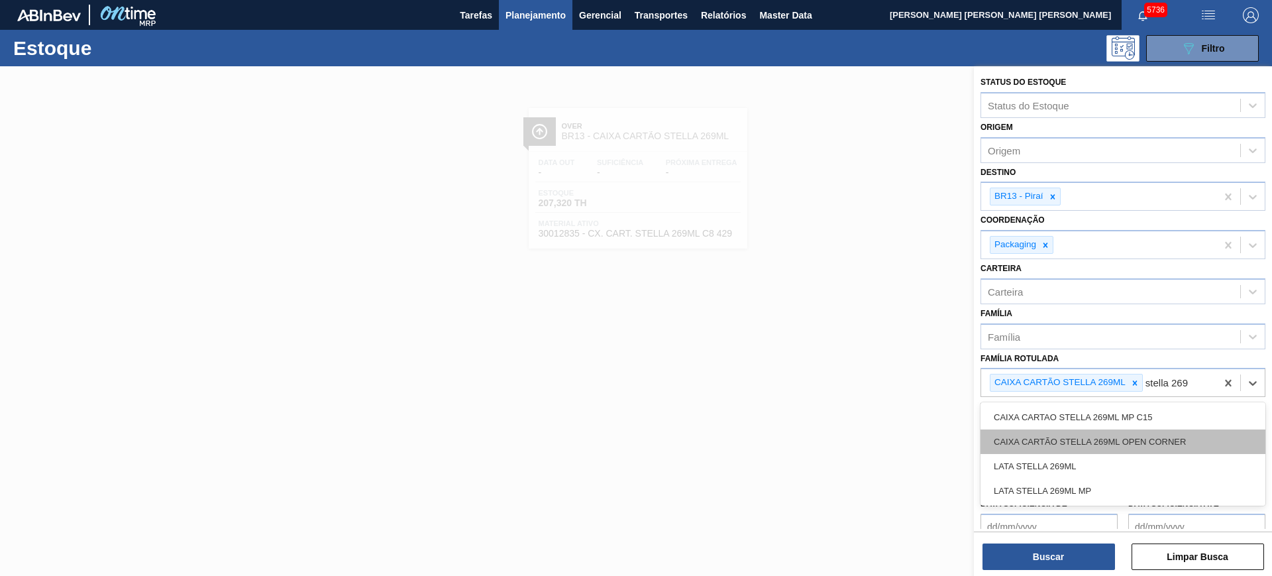
click at [1017, 443] on div "CAIXA CARTÃO STELLA 269ML OPEN CORNER" at bounding box center [1123, 441] width 285 height 25
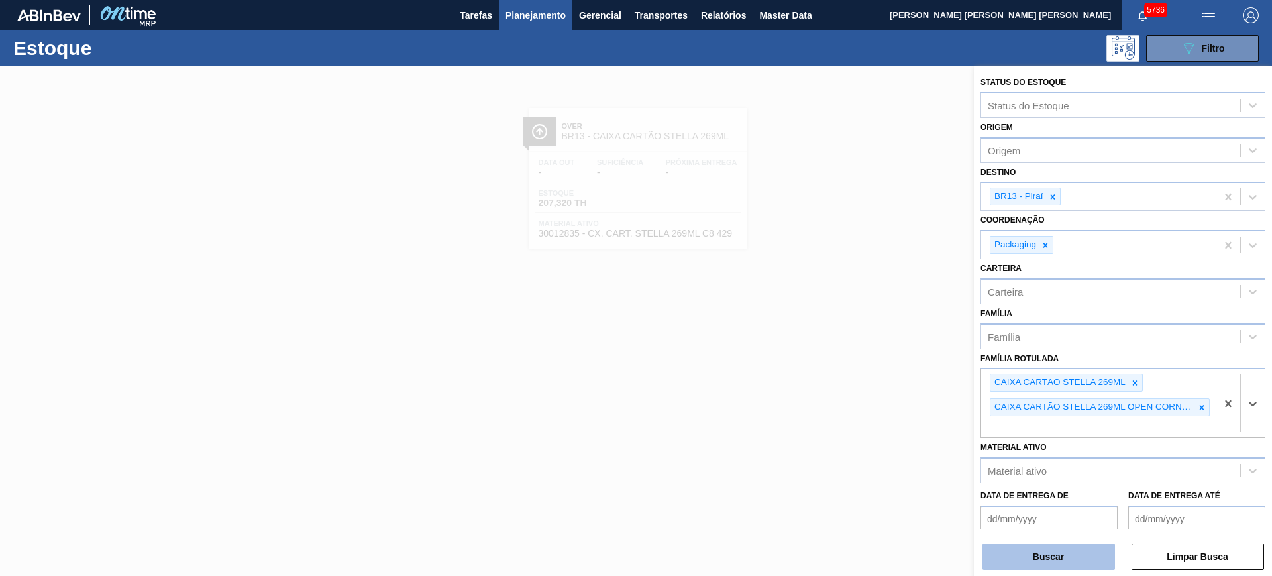
click at [1017, 460] on button "Buscar" at bounding box center [1049, 556] width 133 height 27
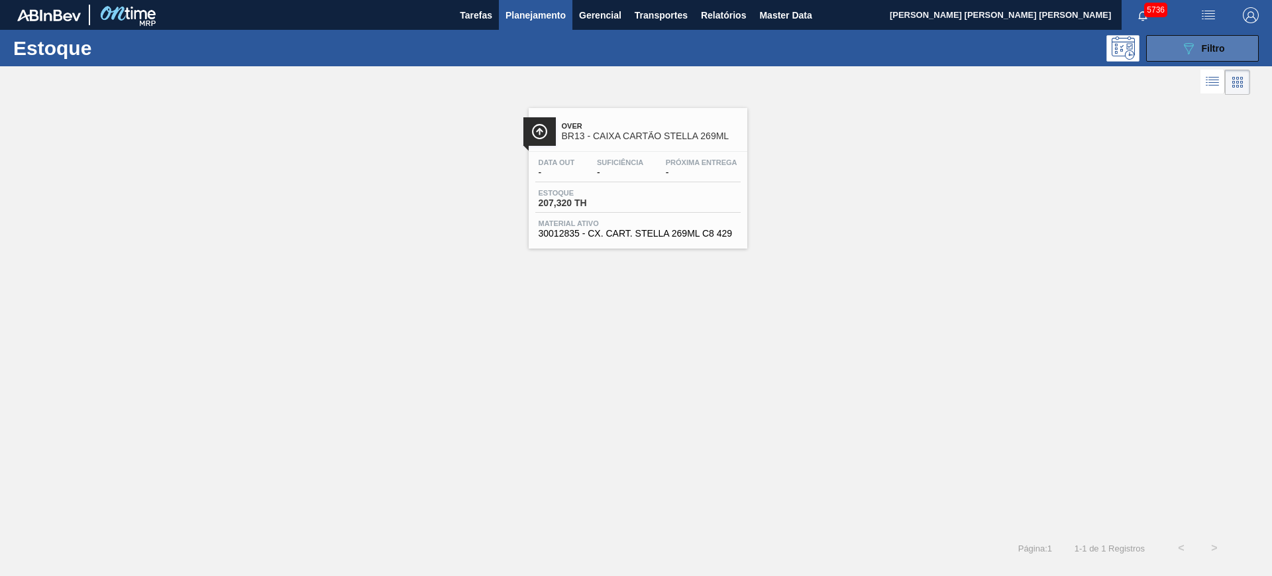
click at [1017, 40] on div "089F7B8B-B2A5-4AFE-B5C0-19BA573D28AC Filtro" at bounding box center [1203, 48] width 44 height 16
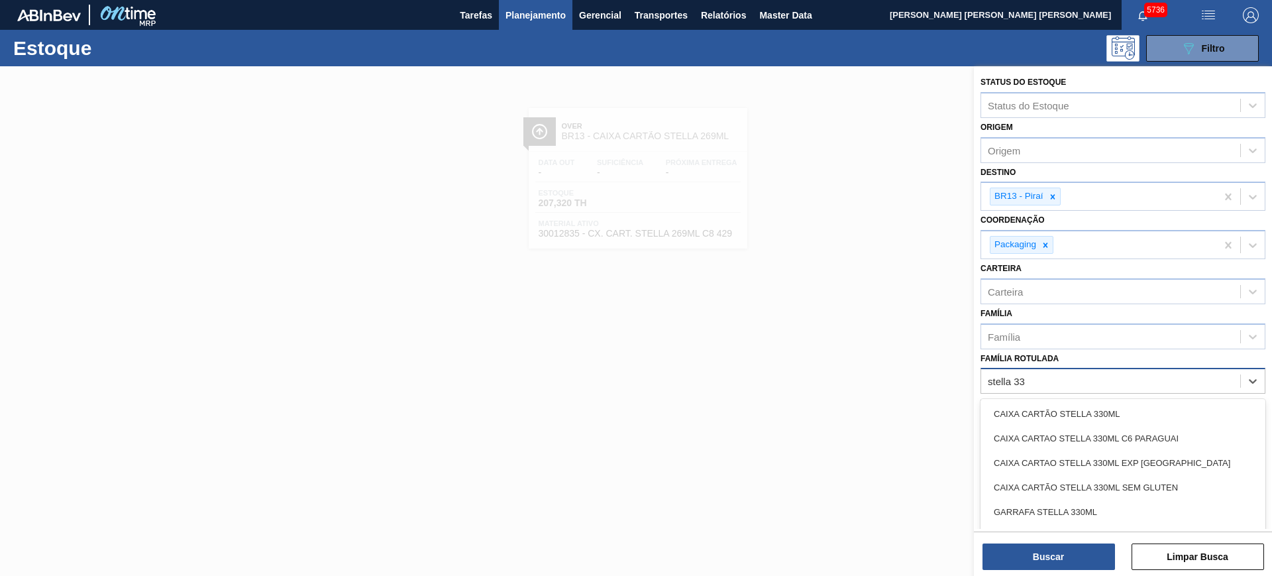
type Rotulada "stella 330"
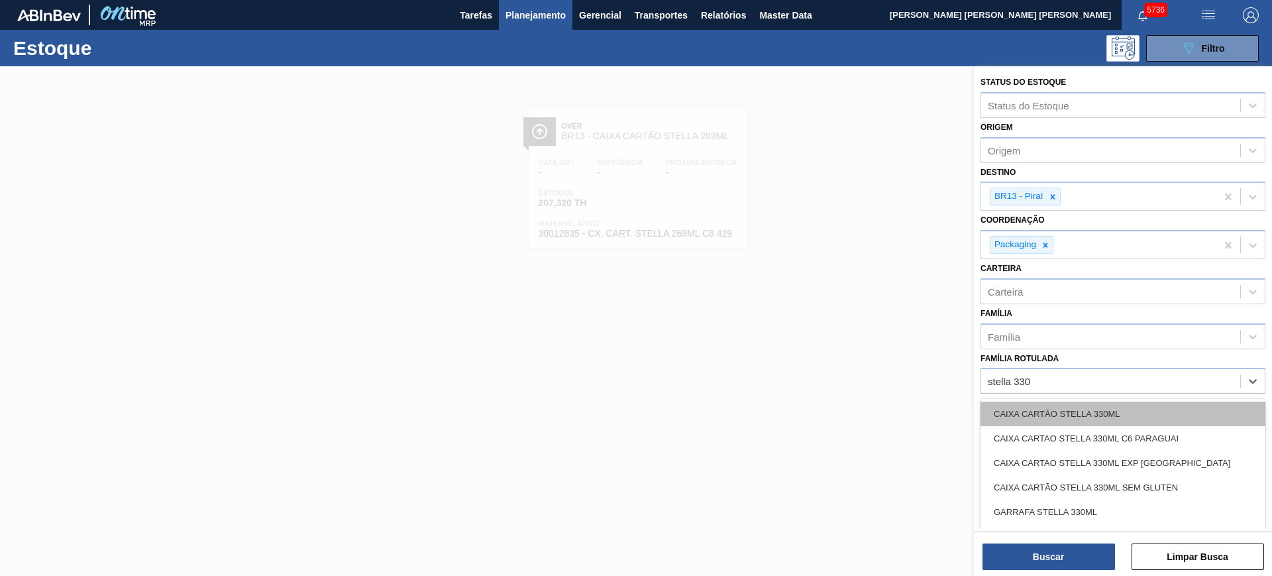
click at [1017, 414] on div "CAIXA CARTÃO STELLA 330ML" at bounding box center [1123, 414] width 285 height 25
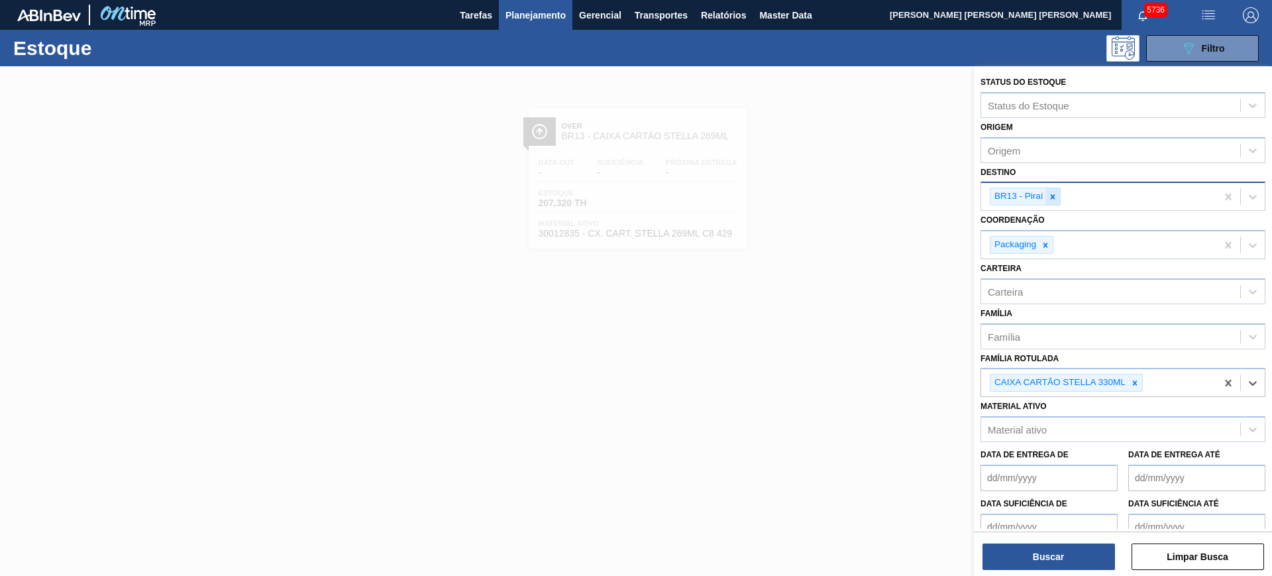
click at [1017, 199] on icon at bounding box center [1052, 196] width 9 height 9
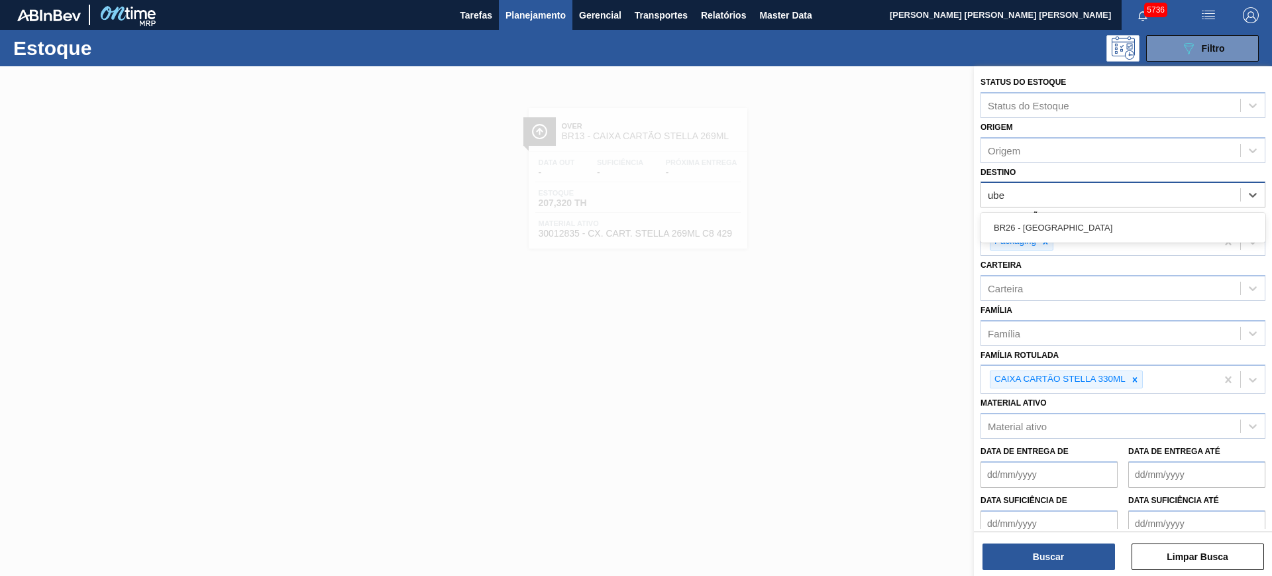
type input "uber"
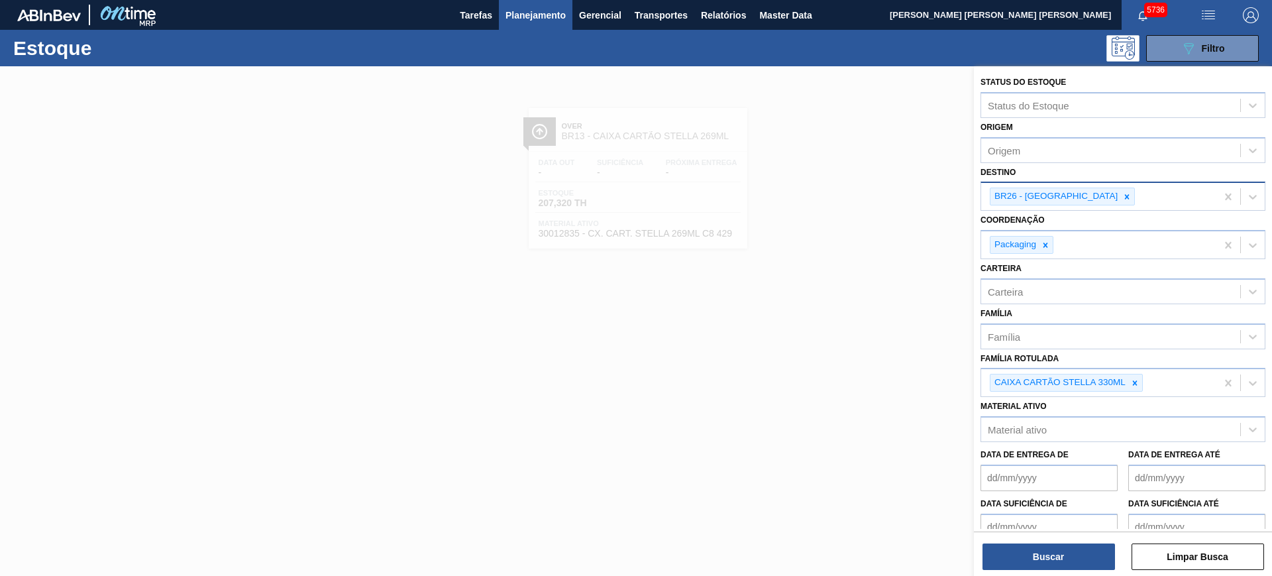
click at [1017, 460] on div "Buscar Limpar Busca" at bounding box center [1123, 549] width 298 height 37
click at [1017, 460] on button "Buscar" at bounding box center [1049, 556] width 133 height 27
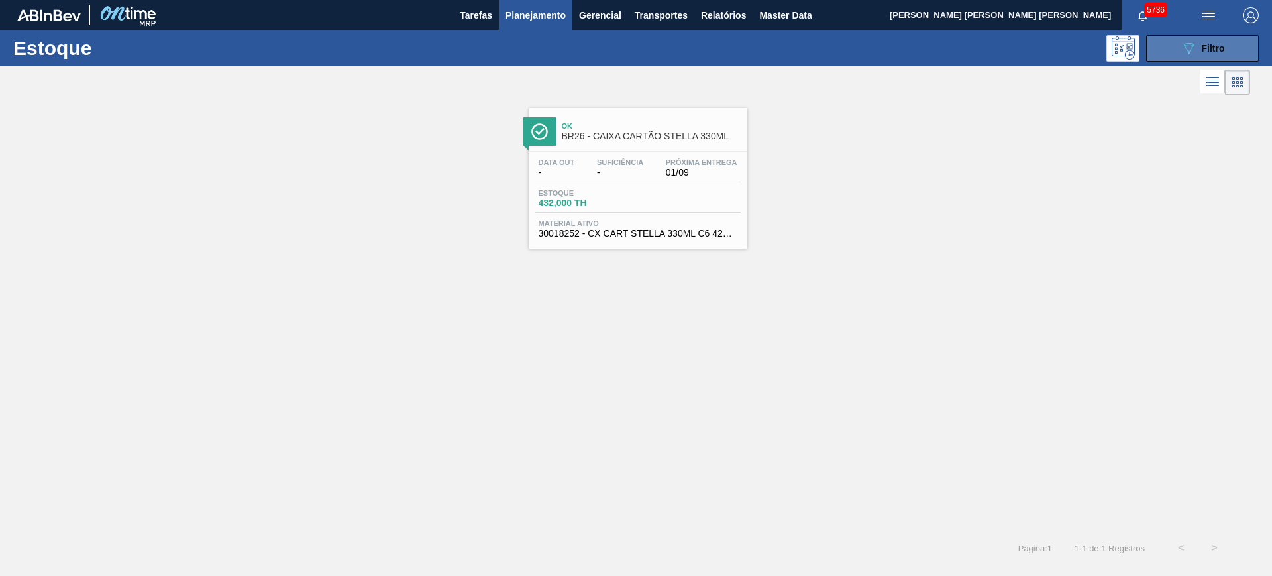
click at [1017, 45] on button "089F7B8B-B2A5-4AFE-B5C0-19BA573D28AC Filtro" at bounding box center [1202, 48] width 113 height 27
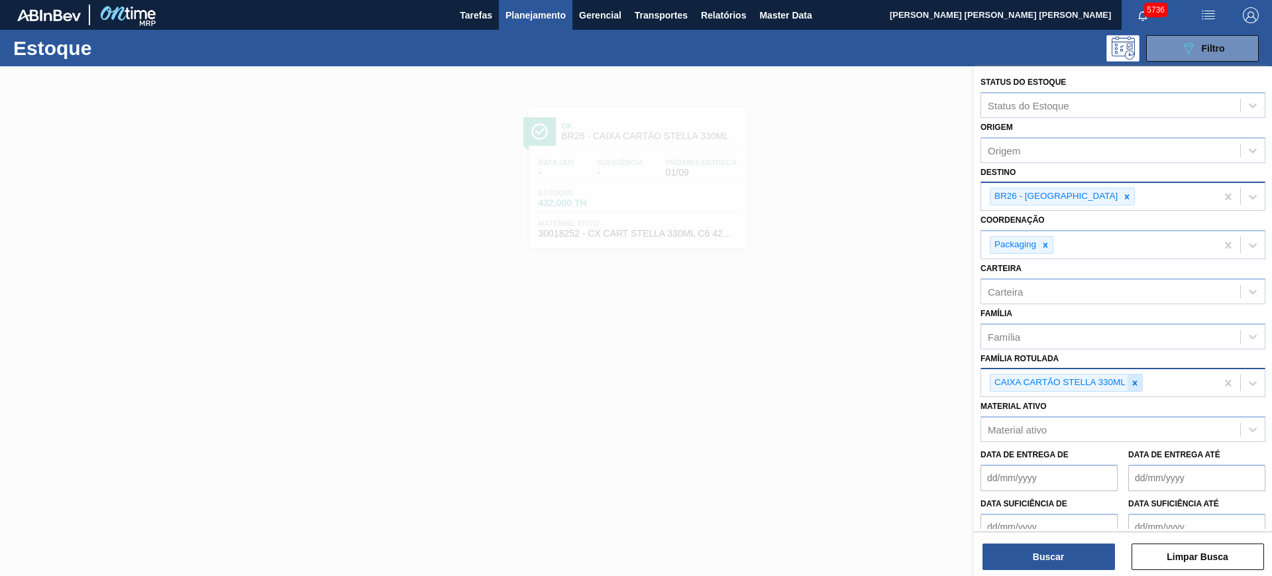
click at [1017, 386] on icon at bounding box center [1135, 382] width 9 height 9
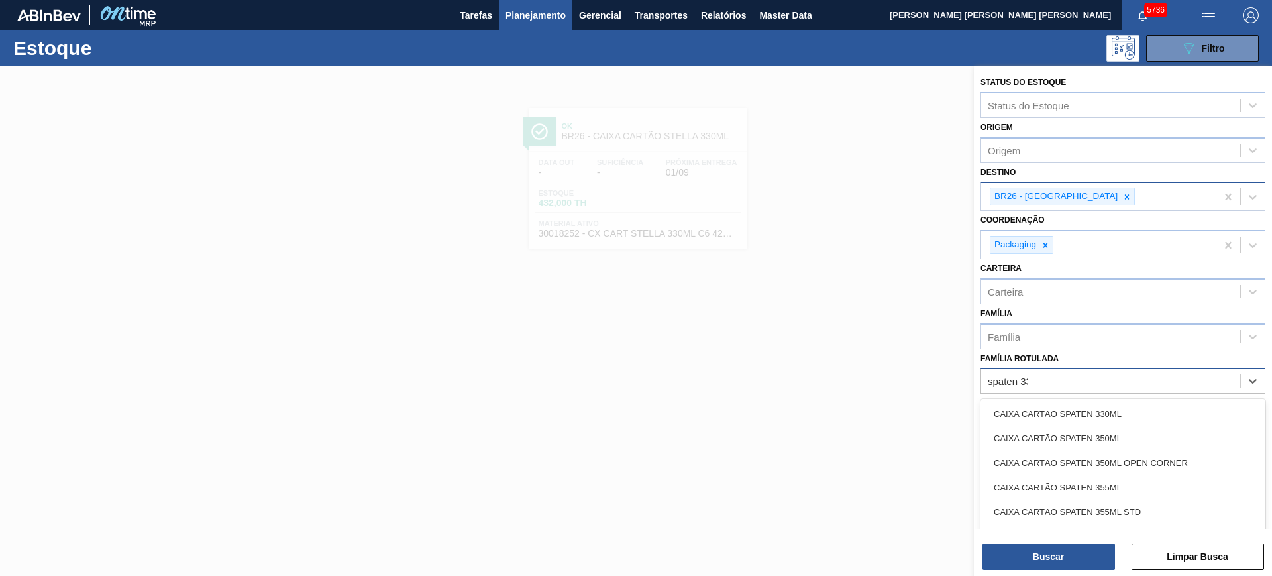
type Rotulada "spaten 330"
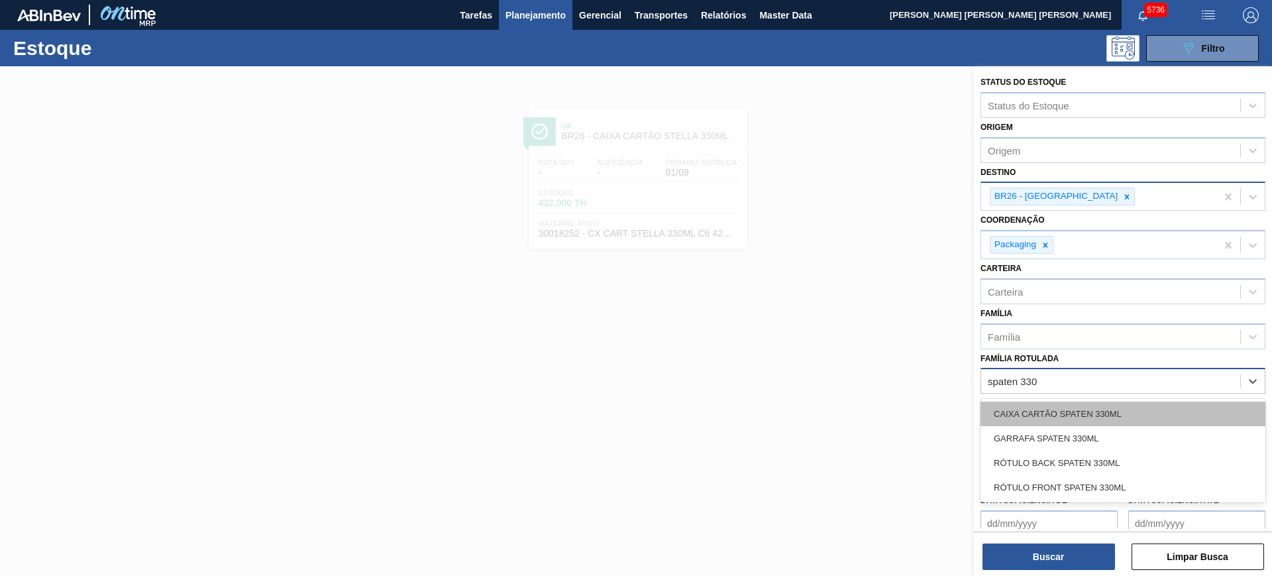
click at [1017, 406] on div "CAIXA CARTÃO SPATEN 330ML" at bounding box center [1123, 414] width 285 height 25
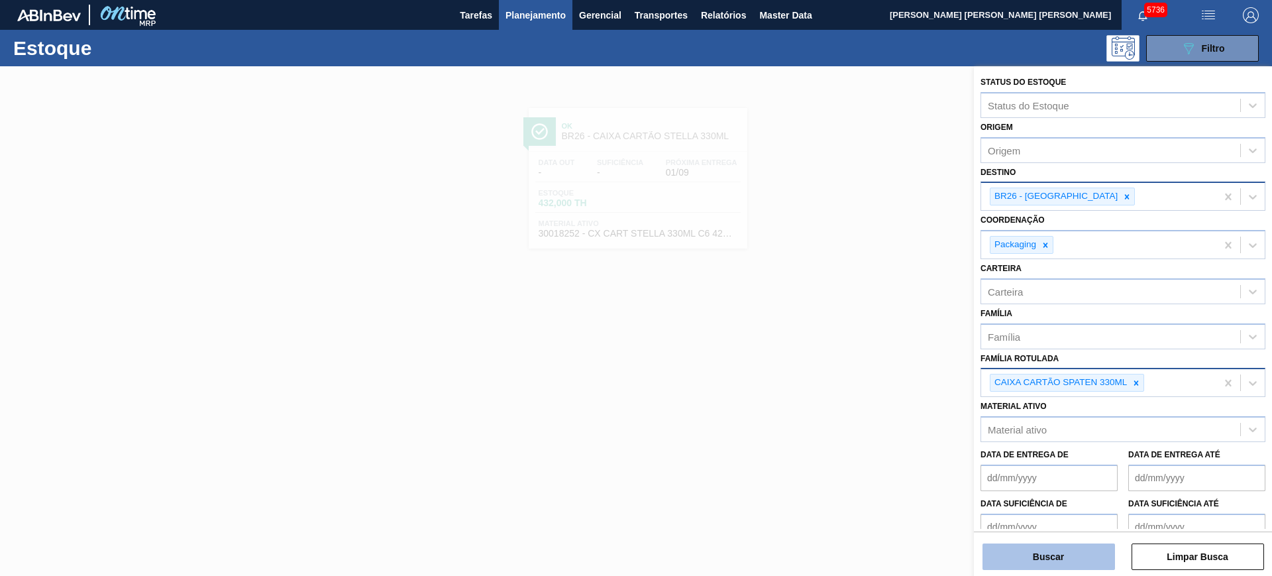
click at [1017, 460] on button "Buscar" at bounding box center [1049, 556] width 133 height 27
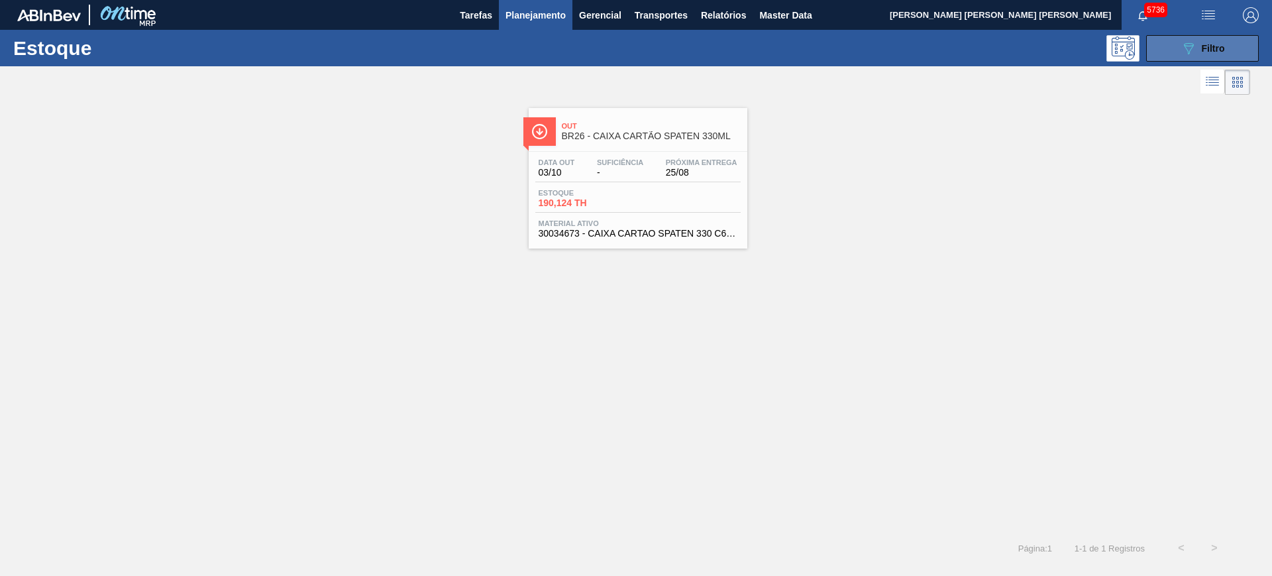
click at [1017, 53] on icon "089F7B8B-B2A5-4AFE-B5C0-19BA573D28AC" at bounding box center [1189, 48] width 16 height 16
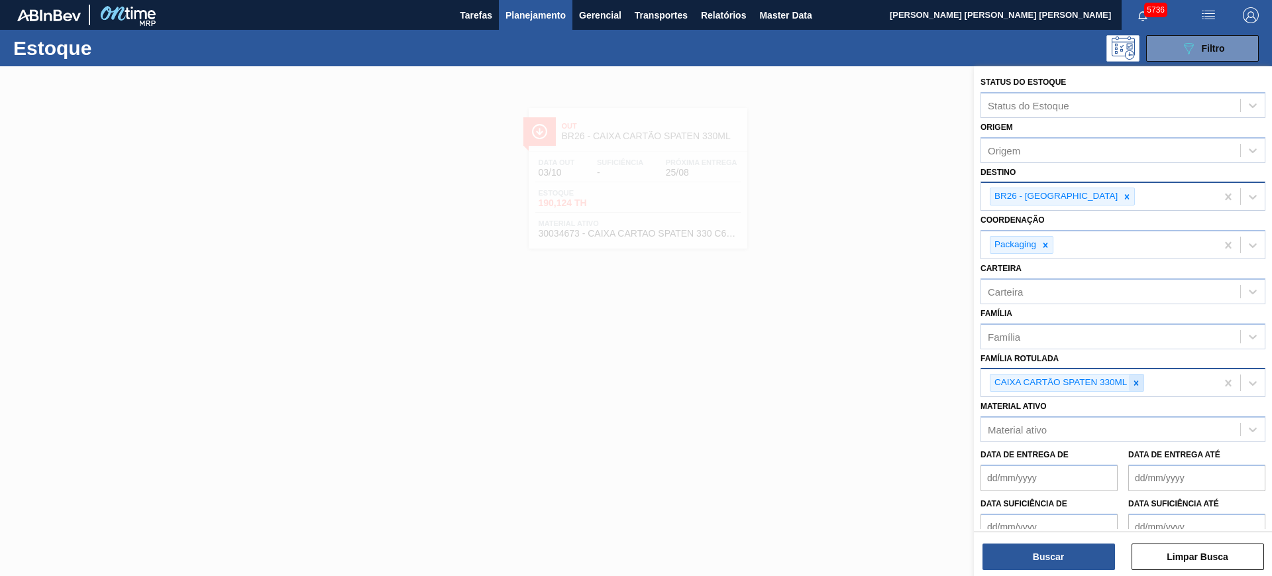
click at [1017, 381] on icon at bounding box center [1136, 382] width 9 height 9
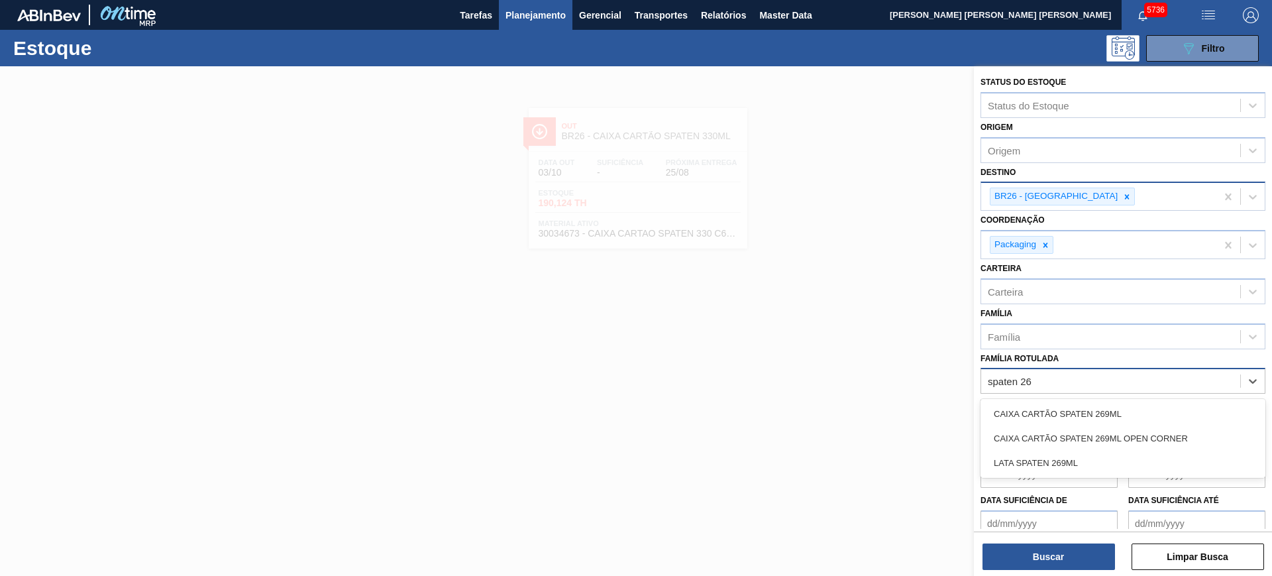
type Rotulada "spaten 269"
drag, startPoint x: 1146, startPoint y: 413, endPoint x: 1156, endPoint y: 411, distance: 10.8
click at [1017, 413] on div "CAIXA CARTÃO SPATEN 269ML" at bounding box center [1123, 414] width 285 height 25
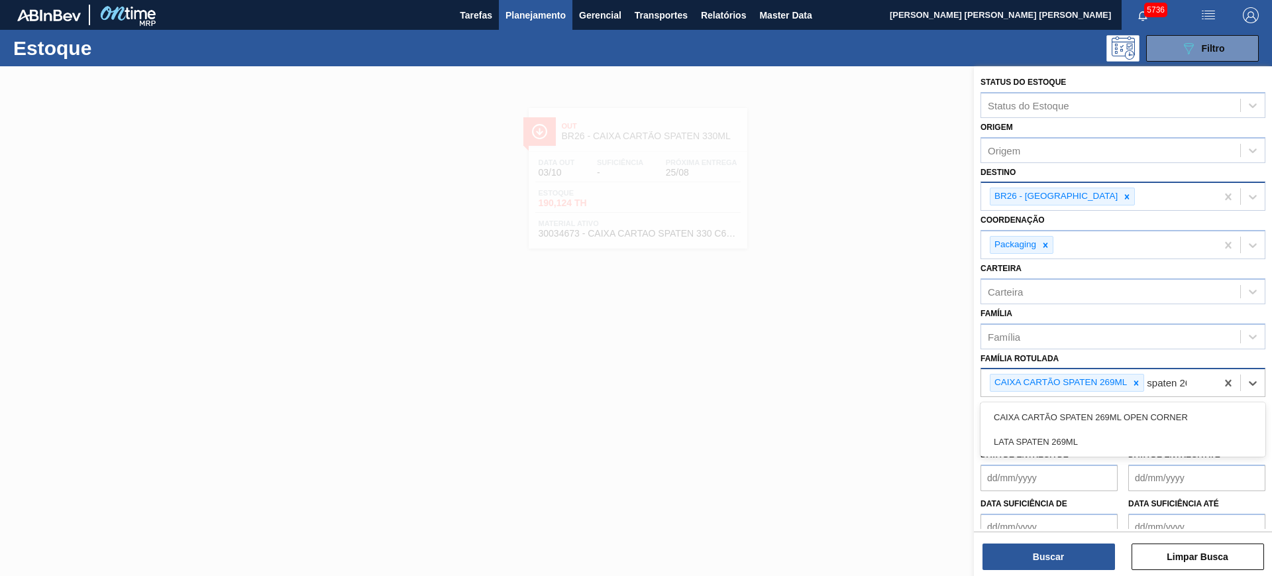
type Rotulada "spaten 269"
click at [1017, 411] on div "CAIXA CARTÃO SPATEN 269ML OPEN CORNER" at bounding box center [1123, 417] width 285 height 25
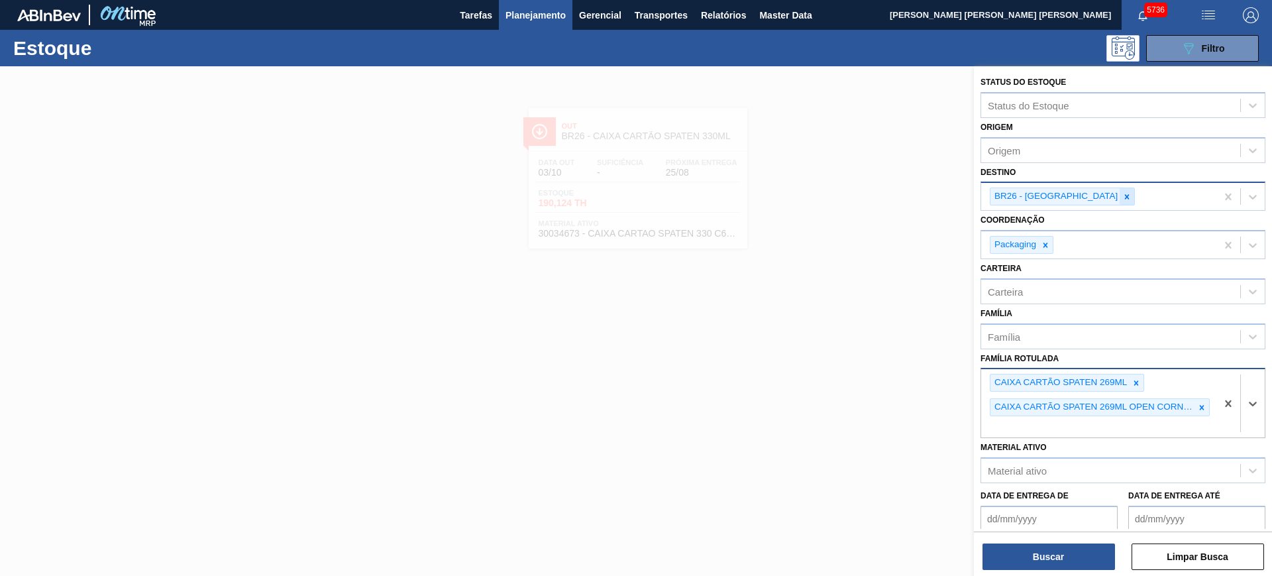
click at [1017, 201] on icon at bounding box center [1127, 196] width 9 height 9
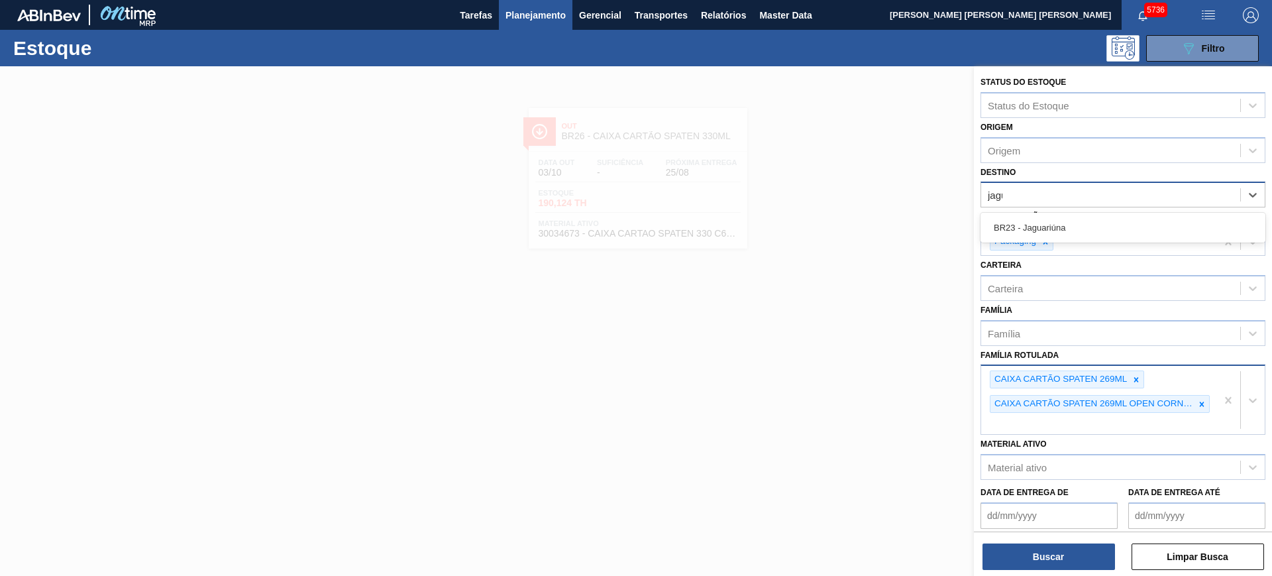
type input "jagua"
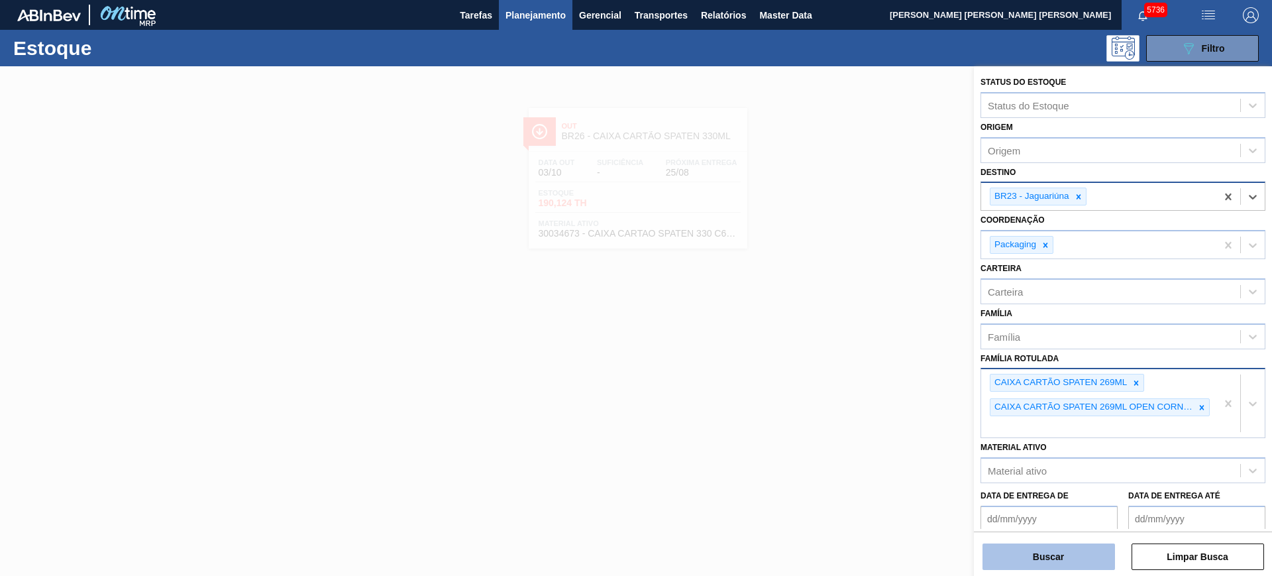
click at [1017, 460] on button "Buscar" at bounding box center [1049, 556] width 133 height 27
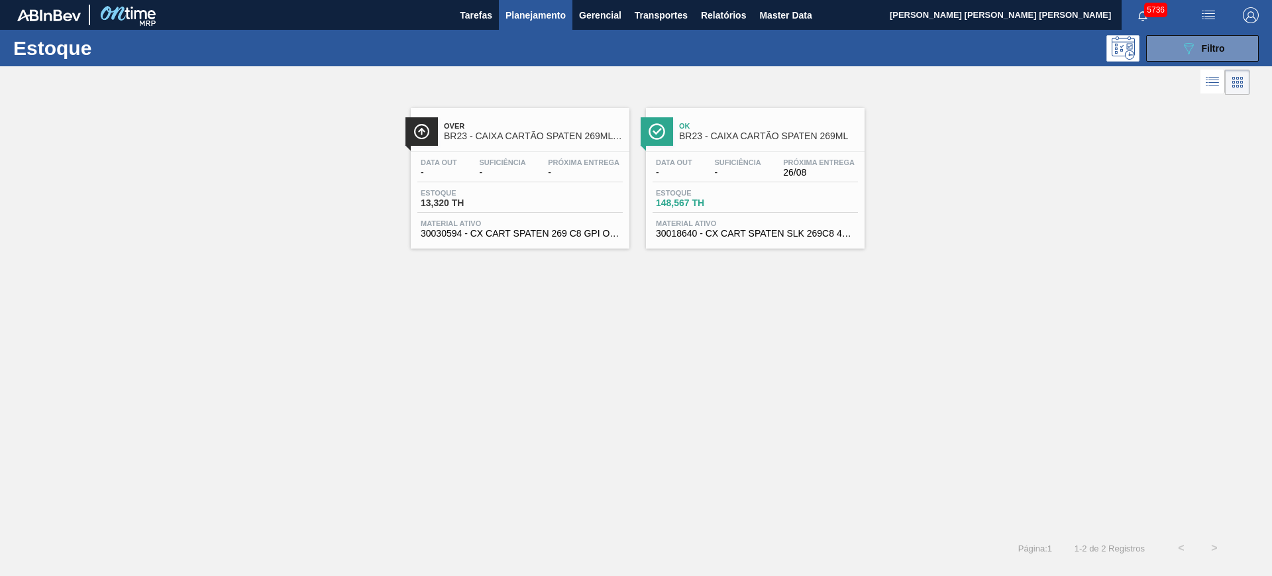
drag, startPoint x: 803, startPoint y: 215, endPoint x: 812, endPoint y: 216, distance: 10.0
click at [807, 212] on div "Estoque 148,567 TH" at bounding box center [755, 201] width 205 height 24
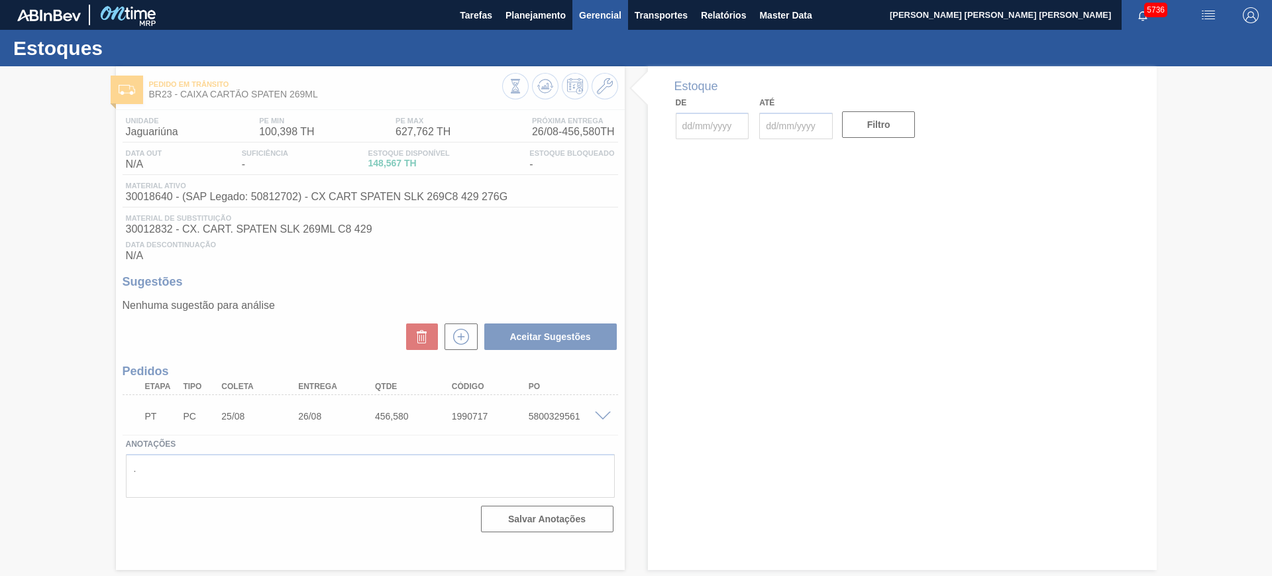
type input "[DATE]"
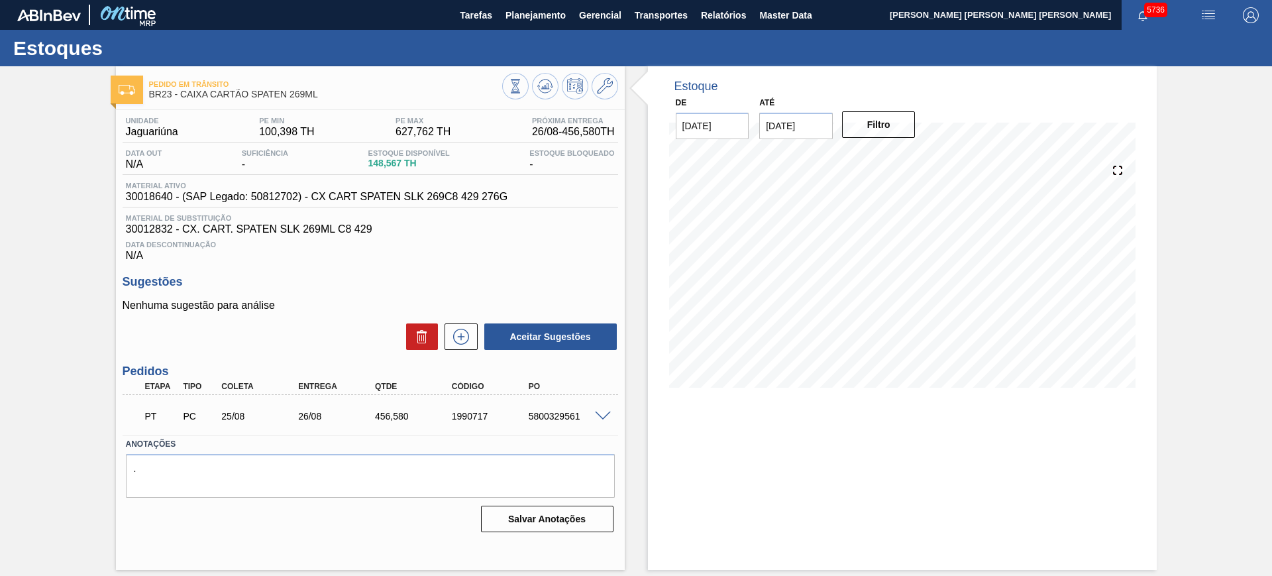
click at [606, 418] on span at bounding box center [603, 417] width 16 height 10
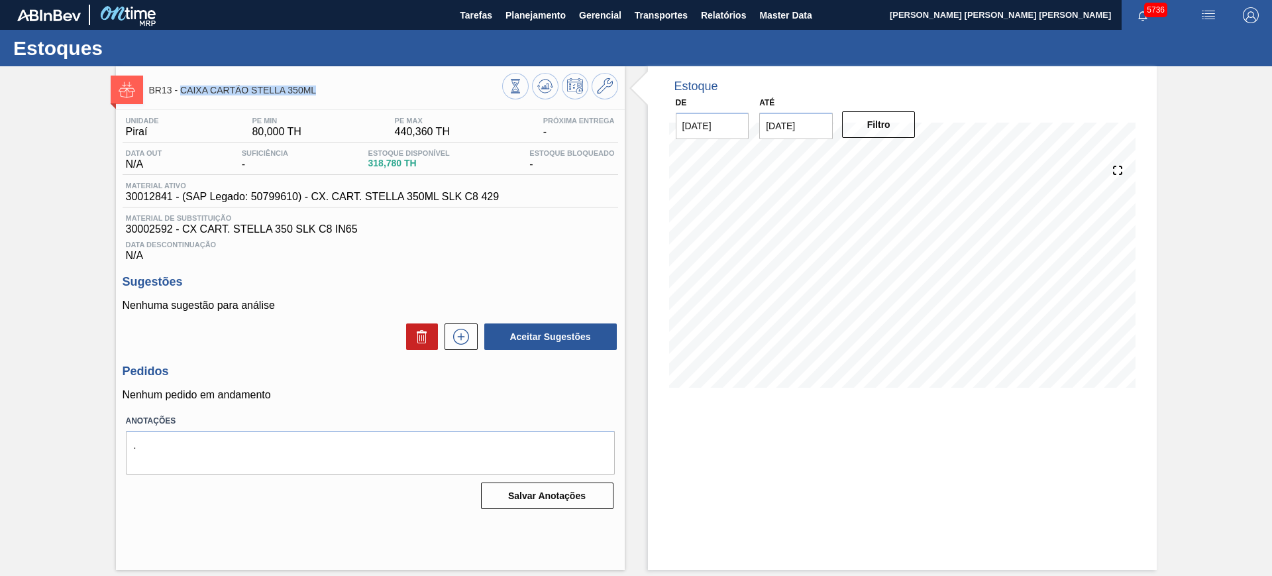
drag, startPoint x: 321, startPoint y: 91, endPoint x: 181, endPoint y: 89, distance: 139.9
click at [181, 89] on span "BR13 - CAIXA CARTÃO STELLA 350ML" at bounding box center [325, 90] width 353 height 10
copy span "CAIXA CARTÃO STELLA 350ML"
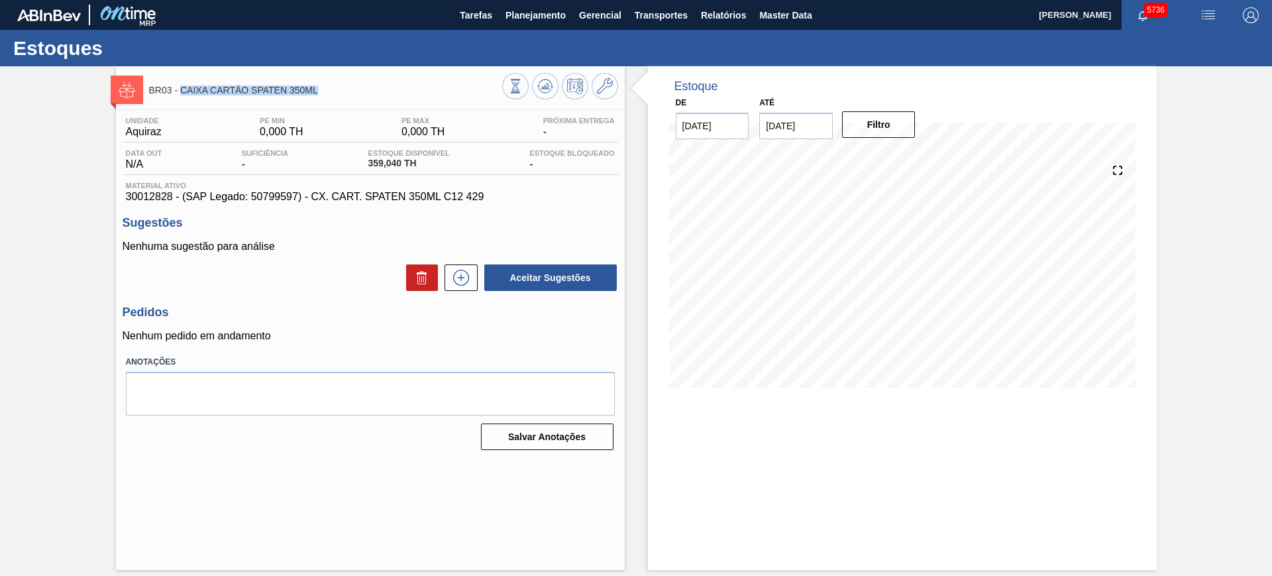
drag, startPoint x: 319, startPoint y: 89, endPoint x: 182, endPoint y: 99, distance: 138.2
click at [182, 99] on div "BR03 - CAIXA CARTÃO SPATEN 350ML" at bounding box center [325, 90] width 353 height 30
copy span "CAIXA CARTÃO SPATEN 350ML"
click at [604, 91] on icon at bounding box center [605, 86] width 16 height 16
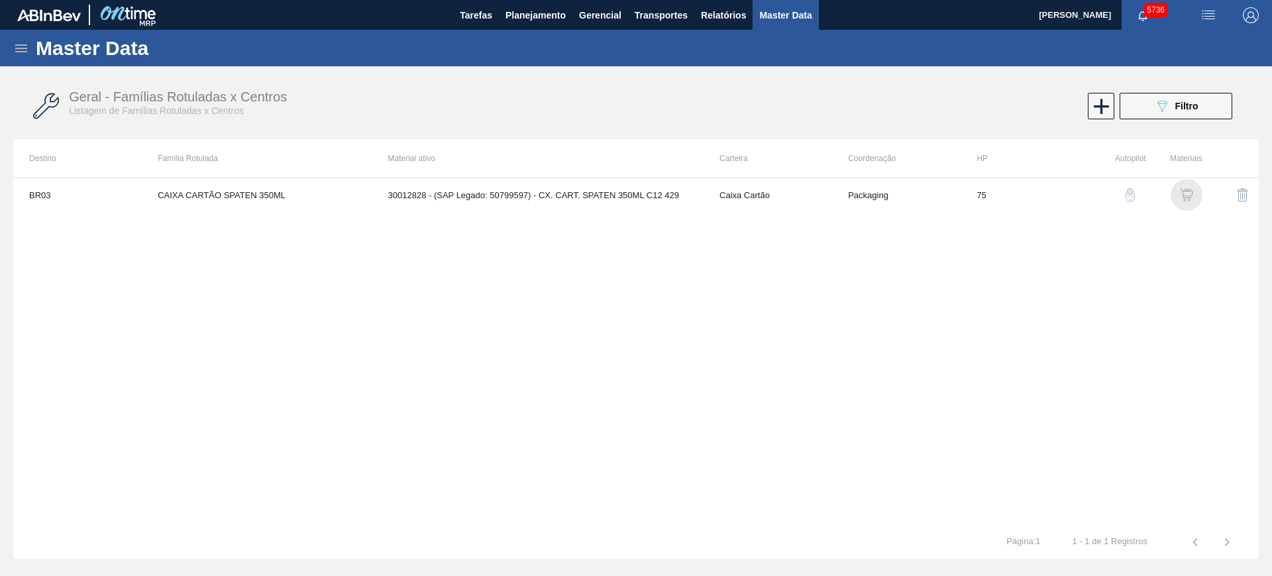
click at [1194, 192] on div "button" at bounding box center [1187, 194] width 16 height 13
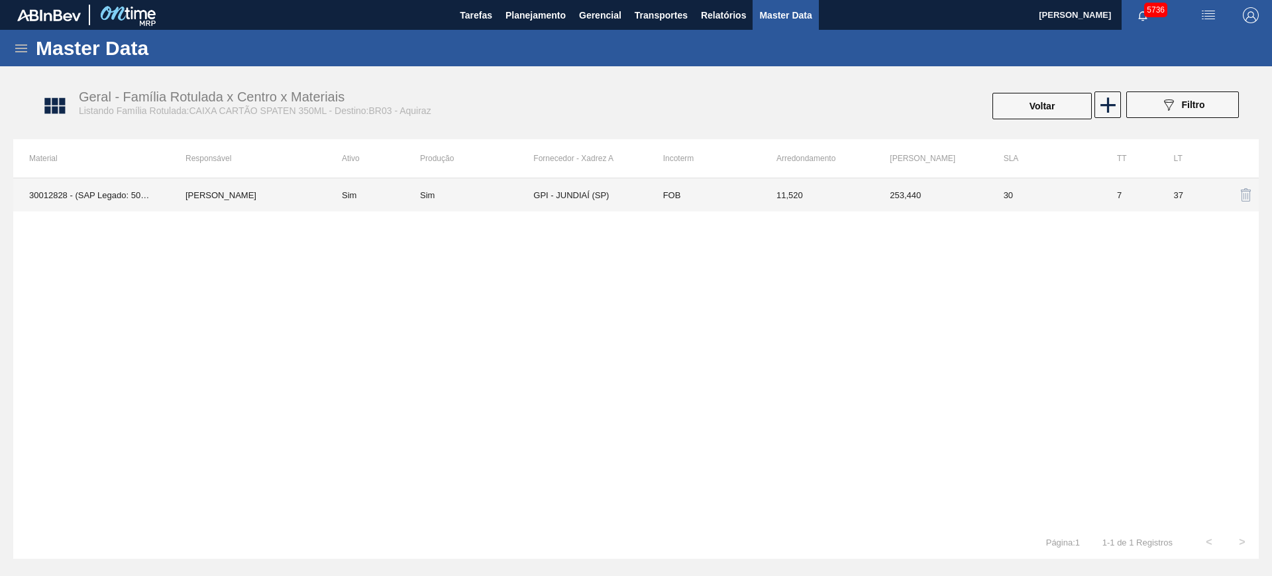
click at [386, 193] on td "Sim" at bounding box center [373, 194] width 94 height 33
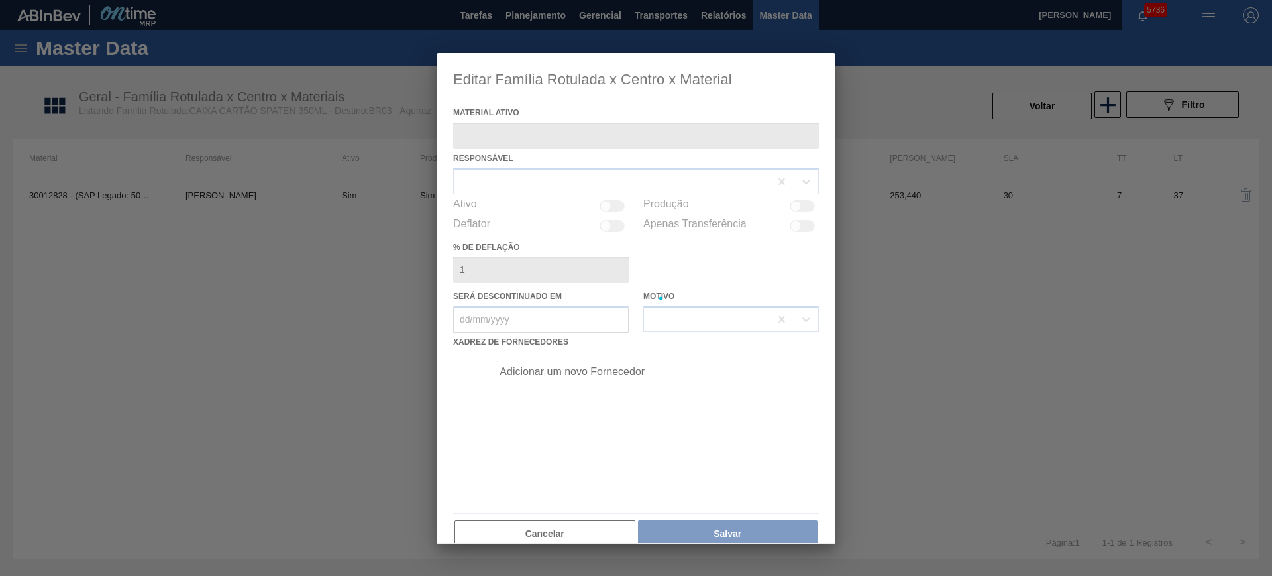
type ativo "30012828 - (SAP Legado: 50799597) - CX. CART. SPATEN 350ML C12 429"
checkbox input "true"
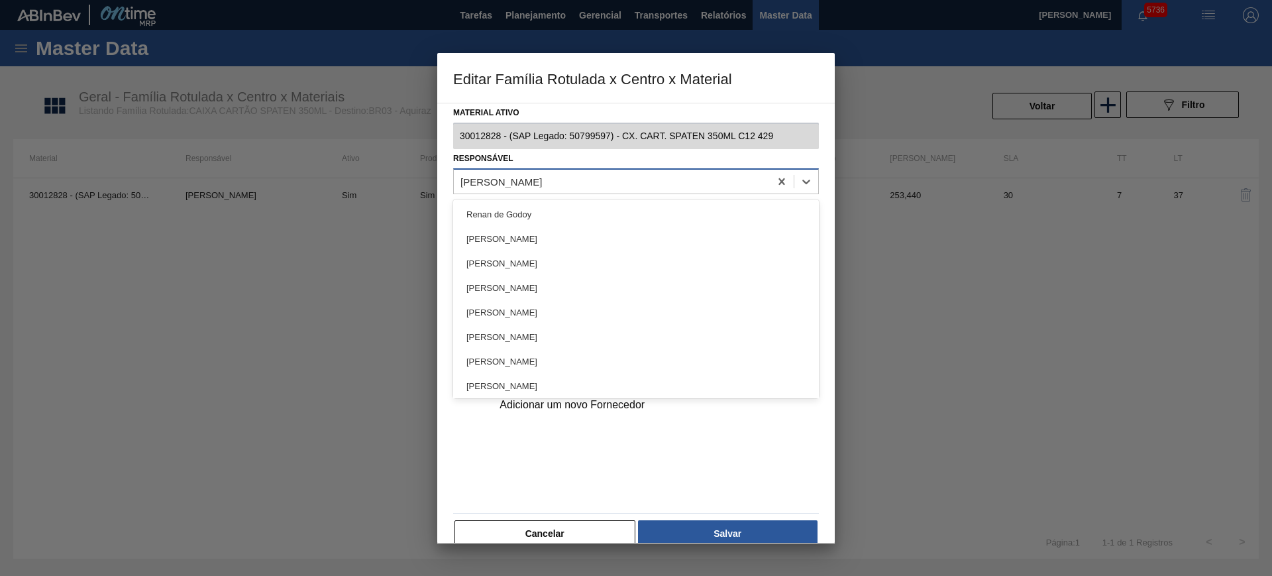
click at [537, 186] on div "[PERSON_NAME] [PERSON_NAME] [PERSON_NAME]" at bounding box center [502, 181] width 82 height 11
click at [255, 256] on div at bounding box center [636, 288] width 1272 height 576
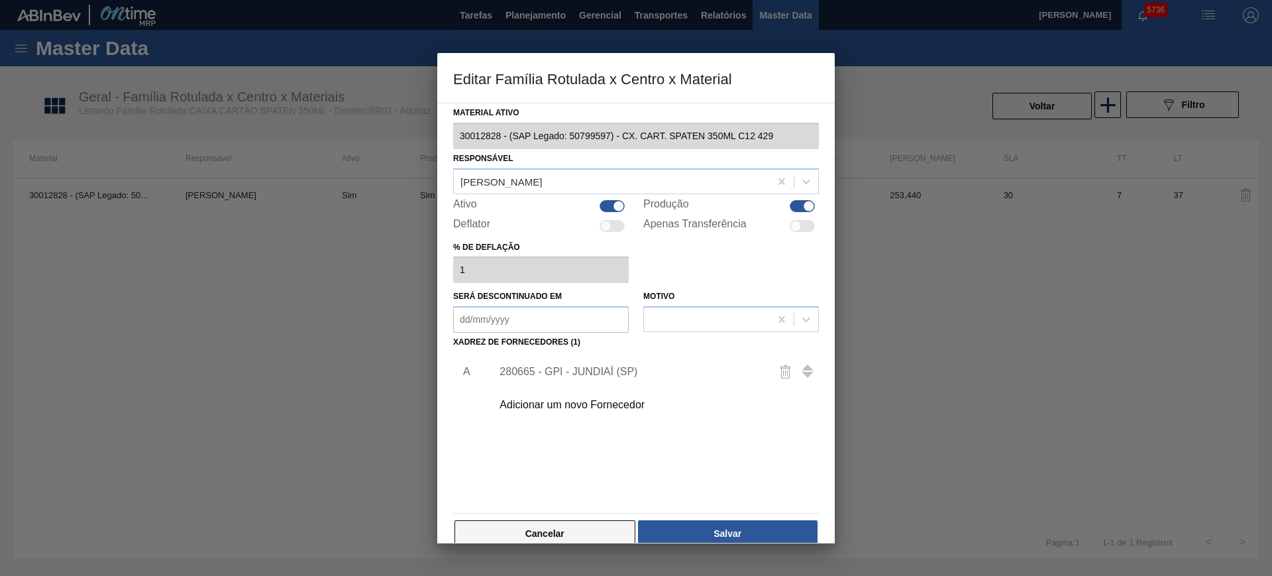
click at [551, 542] on button "Cancelar" at bounding box center [545, 533] width 181 height 27
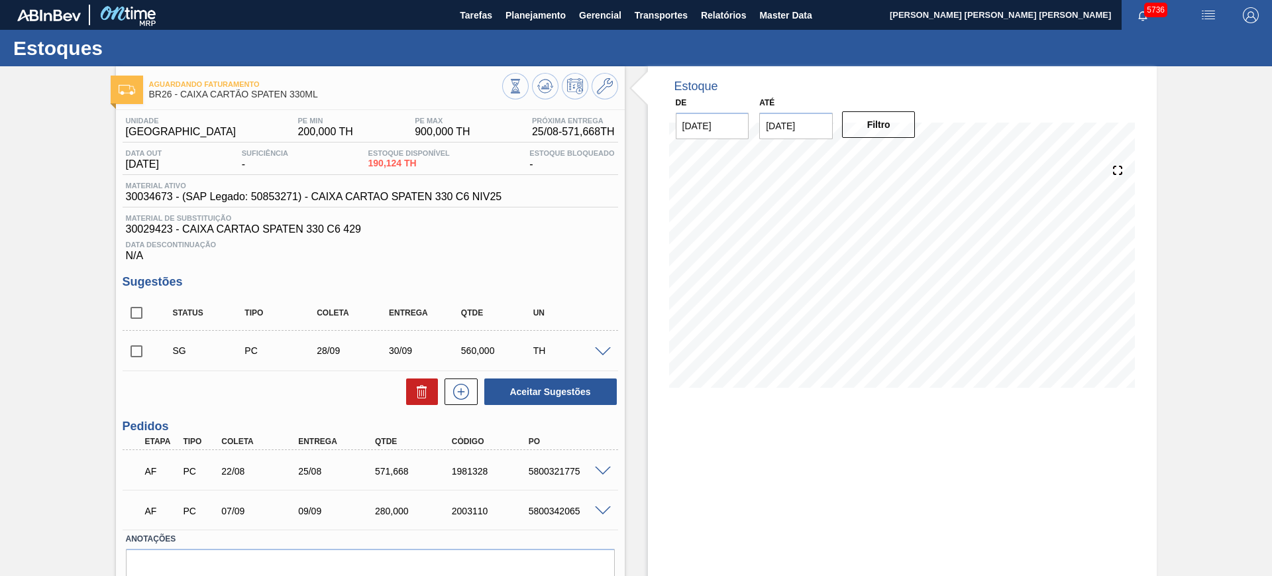
click at [599, 475] on div "5800321775" at bounding box center [569, 471] width 86 height 11
click at [602, 472] on span at bounding box center [603, 472] width 16 height 10
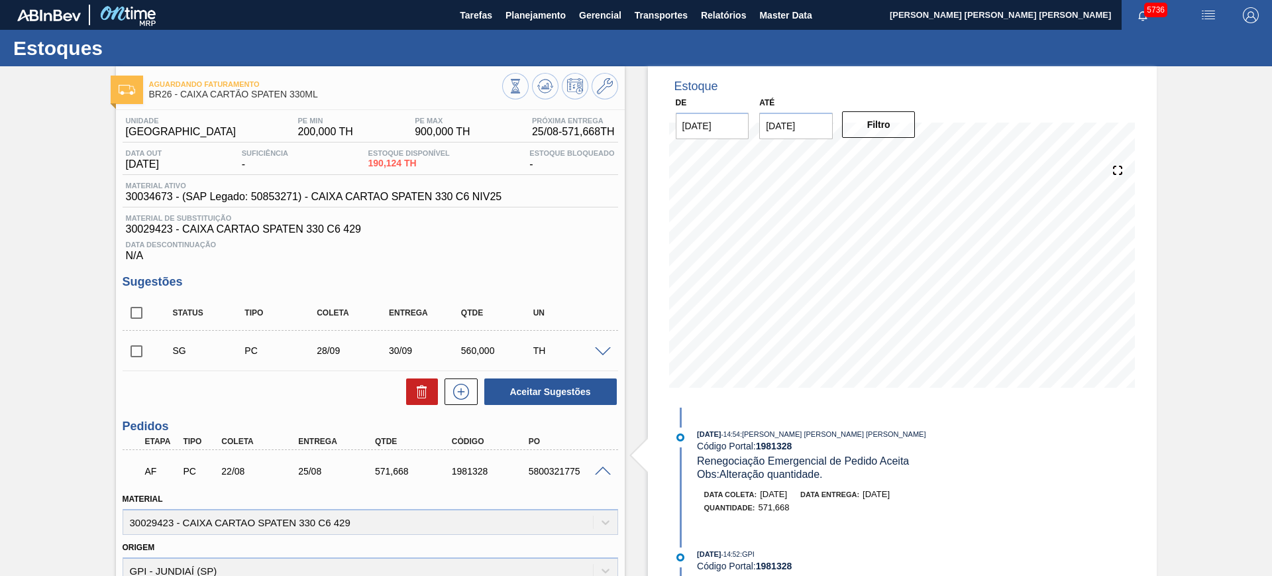
click at [603, 465] on div at bounding box center [605, 470] width 27 height 10
click at [606, 91] on icon at bounding box center [605, 86] width 16 height 16
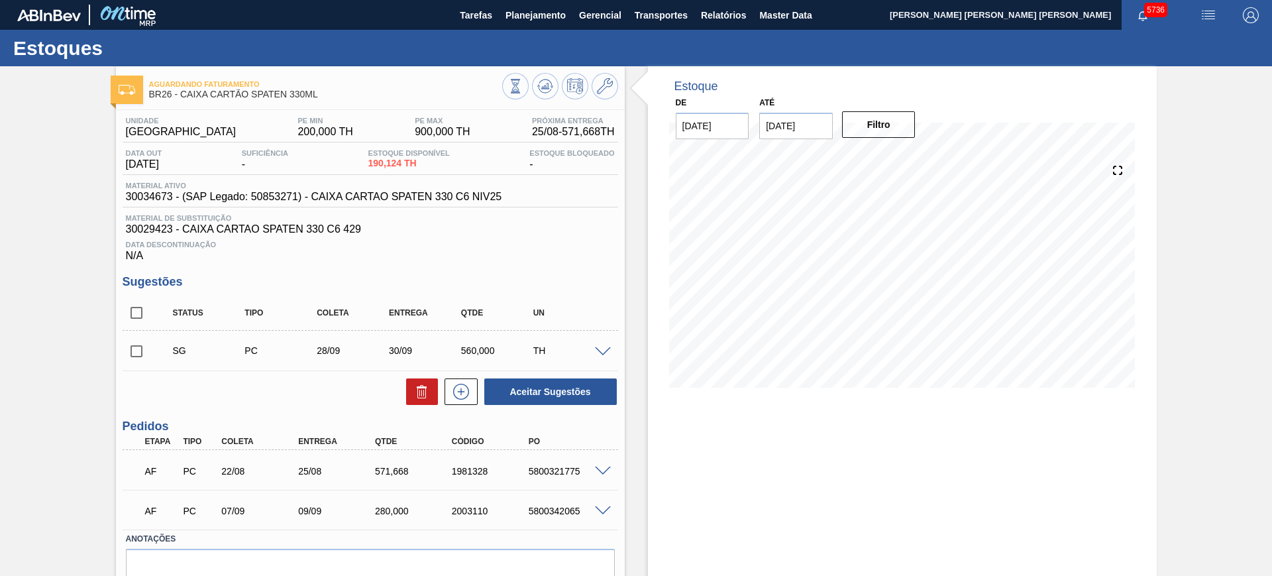
click at [561, 474] on div "5800321775" at bounding box center [569, 471] width 86 height 11
copy div "5800321775"
click at [520, 83] on icon at bounding box center [515, 86] width 15 height 15
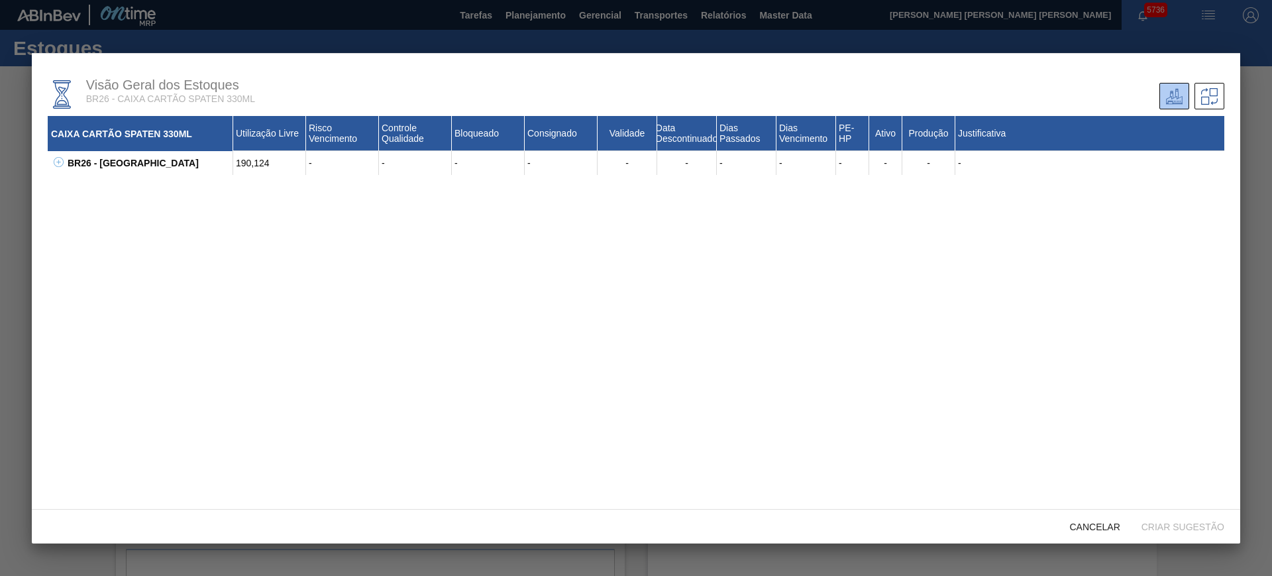
click at [58, 162] on icon at bounding box center [58, 162] width 1 height 5
click at [6, 189] on div at bounding box center [636, 288] width 1272 height 576
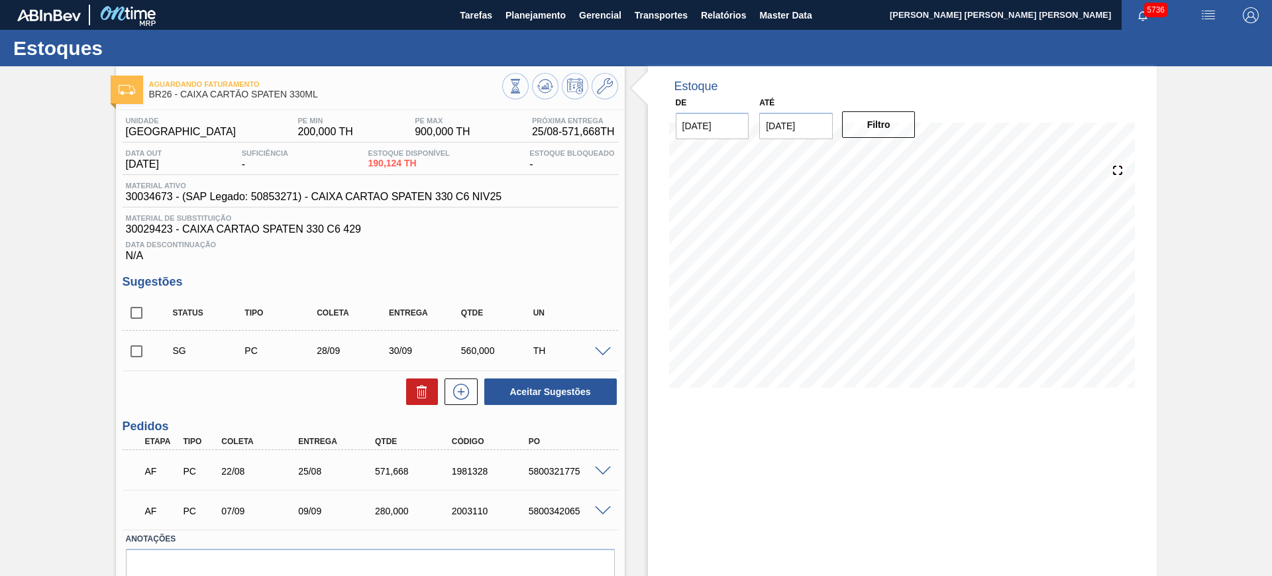
click at [246, 94] on span "BR26 - CAIXA CARTÃO SPATEN 330ML" at bounding box center [325, 94] width 353 height 10
click at [247, 94] on span "BR26 - CAIXA CARTÃO SPATEN 330ML" at bounding box center [325, 94] width 353 height 10
click at [329, 92] on span "BR26 - CAIXA CARTÃO SPATEN 330ML" at bounding box center [325, 94] width 353 height 10
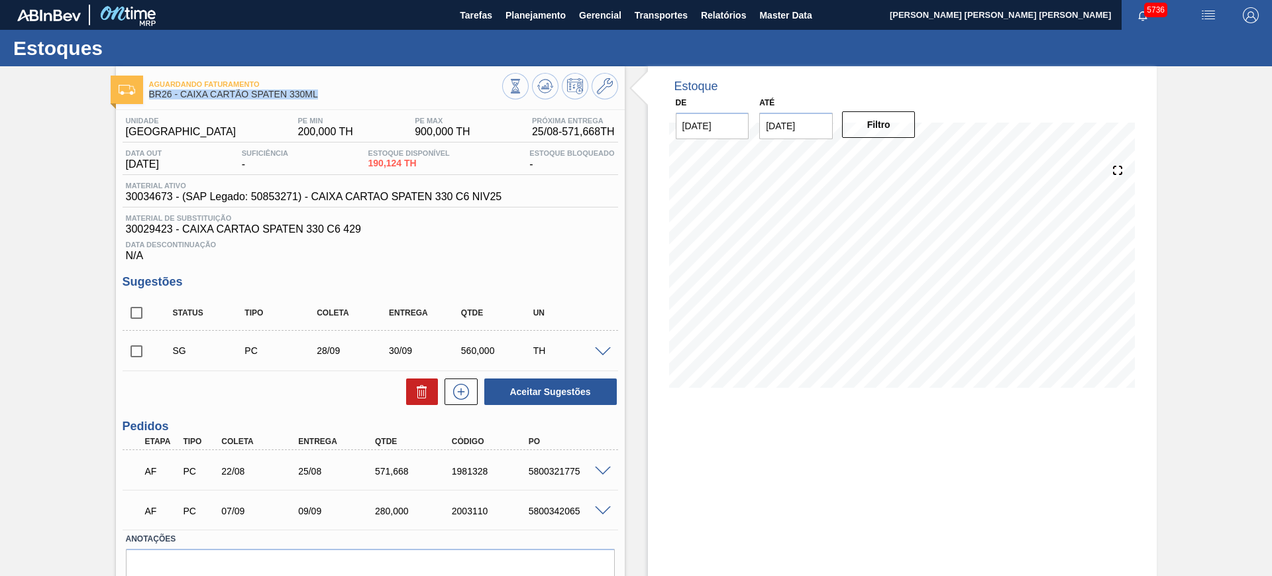
click at [319, 93] on span "BR26 - CAIXA CARTÃO SPATEN 330ML" at bounding box center [325, 94] width 353 height 10
drag, startPoint x: 323, startPoint y: 97, endPoint x: 183, endPoint y: 100, distance: 140.5
click at [183, 100] on div "Aguardando Faturamento BR26 - CAIXA CARTÃO SPATEN 330ML" at bounding box center [325, 90] width 353 height 30
copy span "CAIXA CARTÃO SPATEN 330ML"
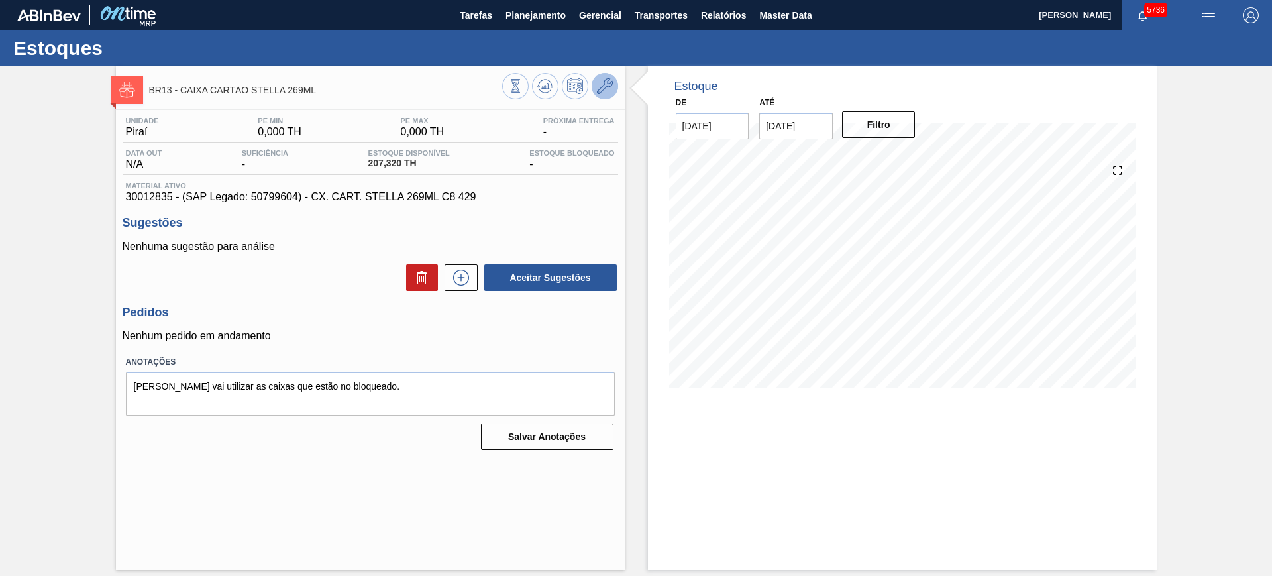
click at [607, 80] on icon at bounding box center [605, 86] width 16 height 16
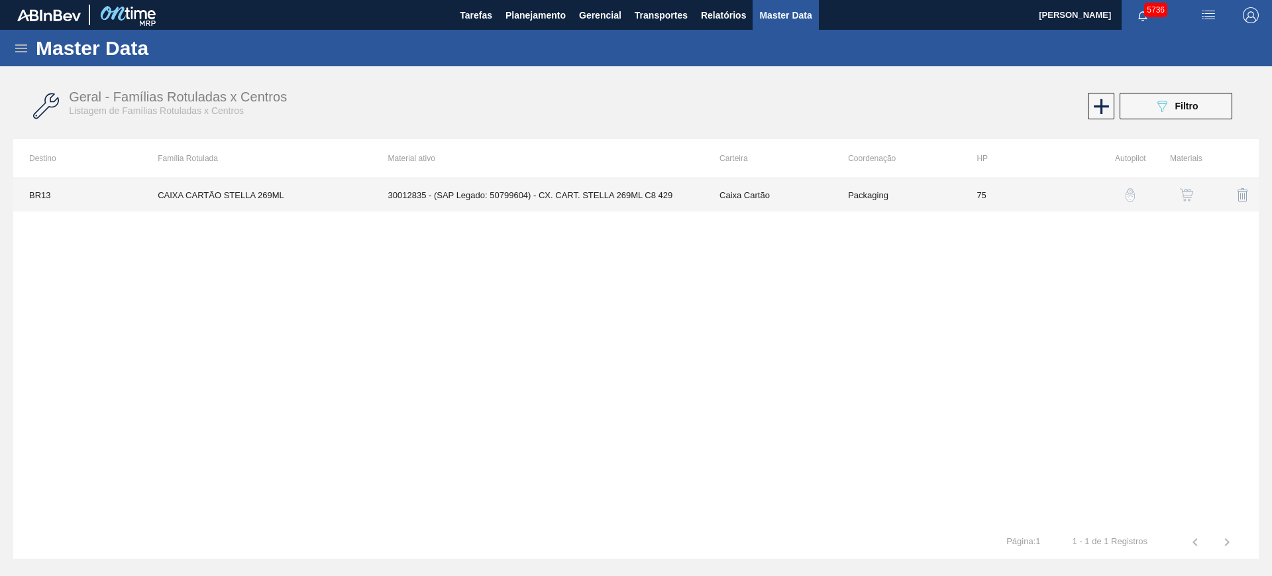
click at [840, 197] on td "Packaging" at bounding box center [896, 194] width 129 height 33
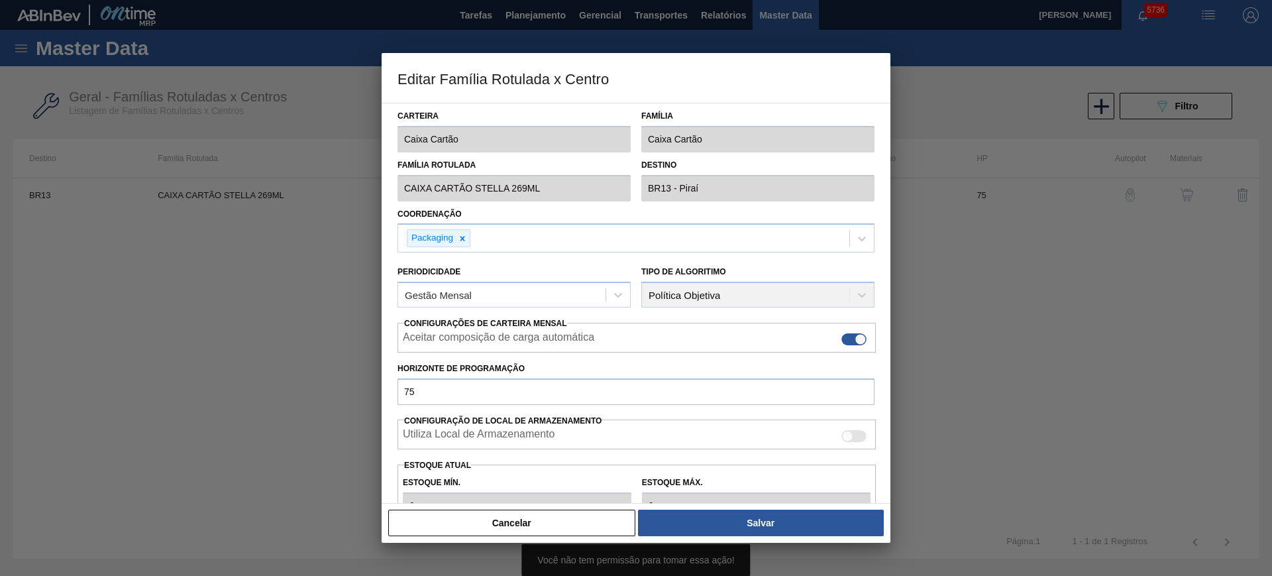
click at [590, 530] on button "Cancelar" at bounding box center [511, 523] width 247 height 27
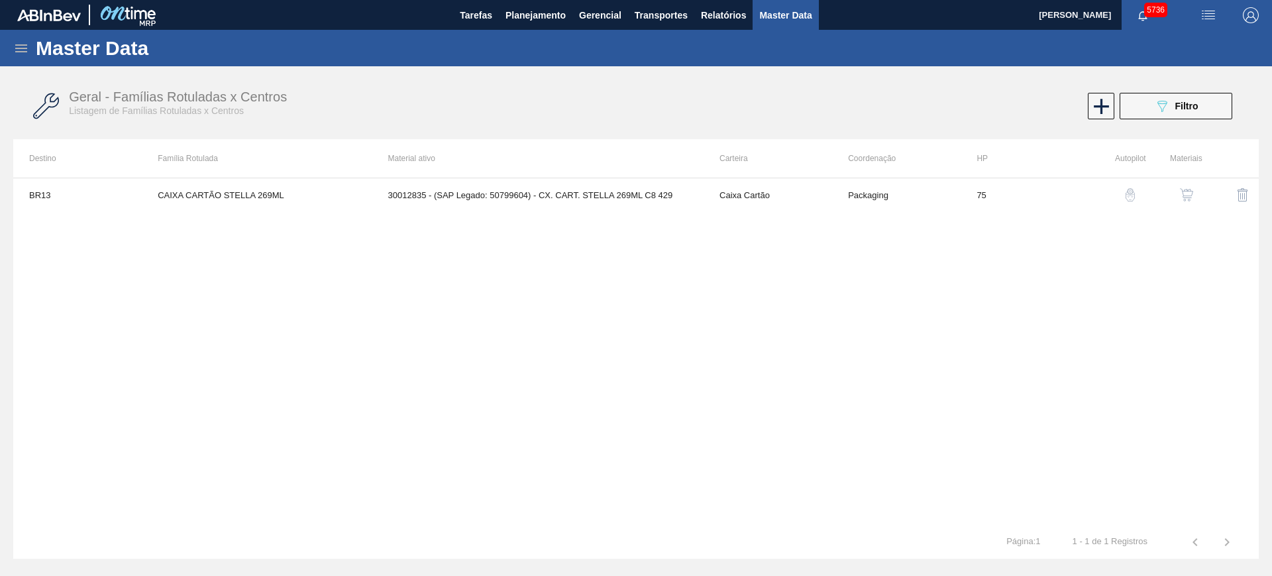
click at [1180, 192] on img "button" at bounding box center [1186, 194] width 13 height 13
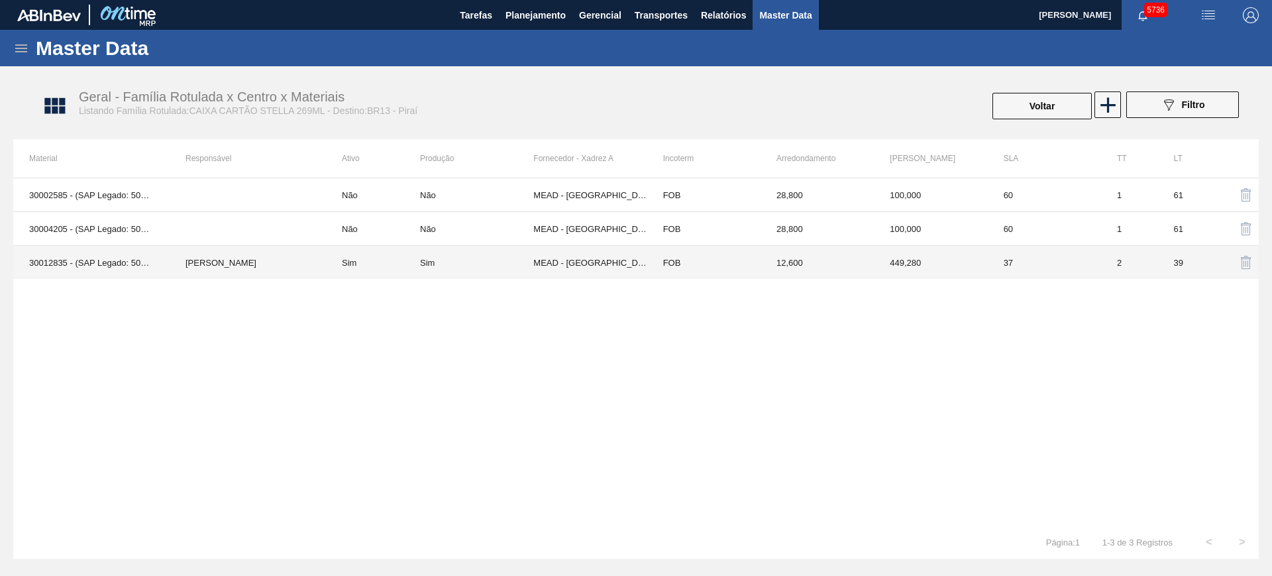
click at [366, 262] on td "Sim" at bounding box center [373, 263] width 94 height 34
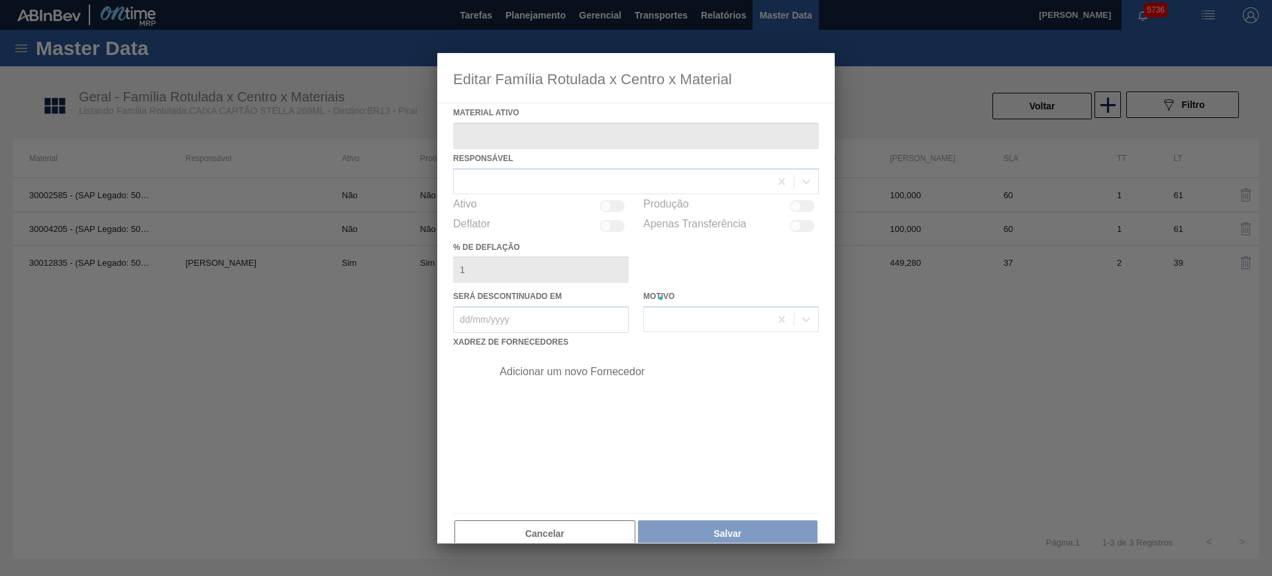
type ativo "30012835 - (SAP Legado: 50799604) - CX. CART. STELLA 269ML C8 429"
checkbox input "true"
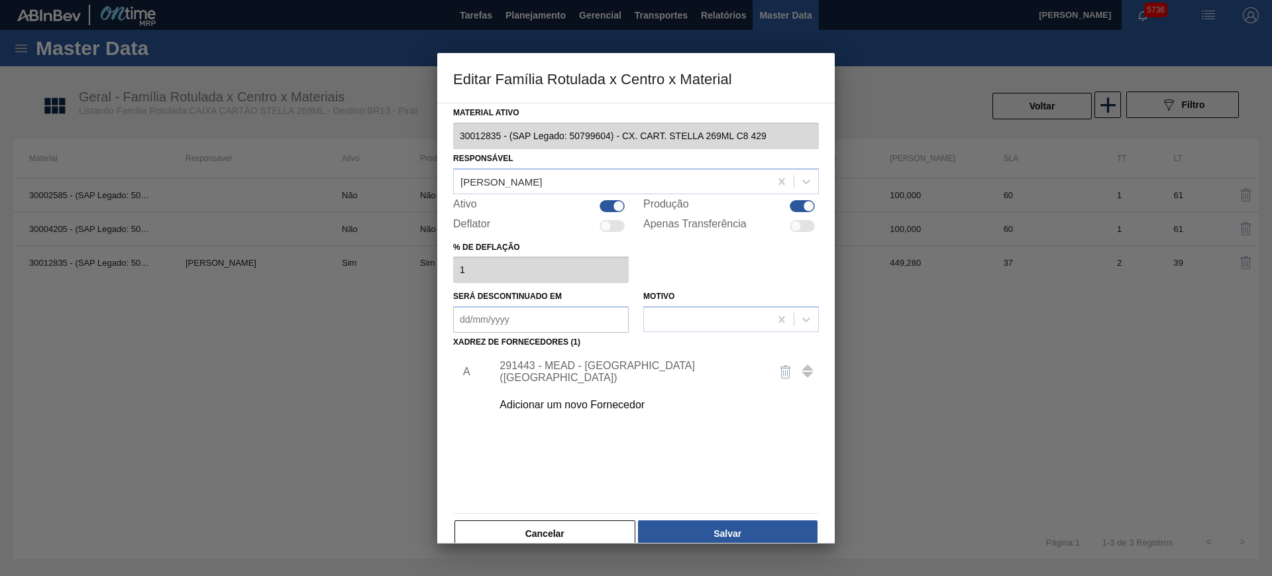
click at [579, 370] on div "291443 - MEAD - [GEOGRAPHIC_DATA] ([GEOGRAPHIC_DATA])" at bounding box center [630, 372] width 260 height 24
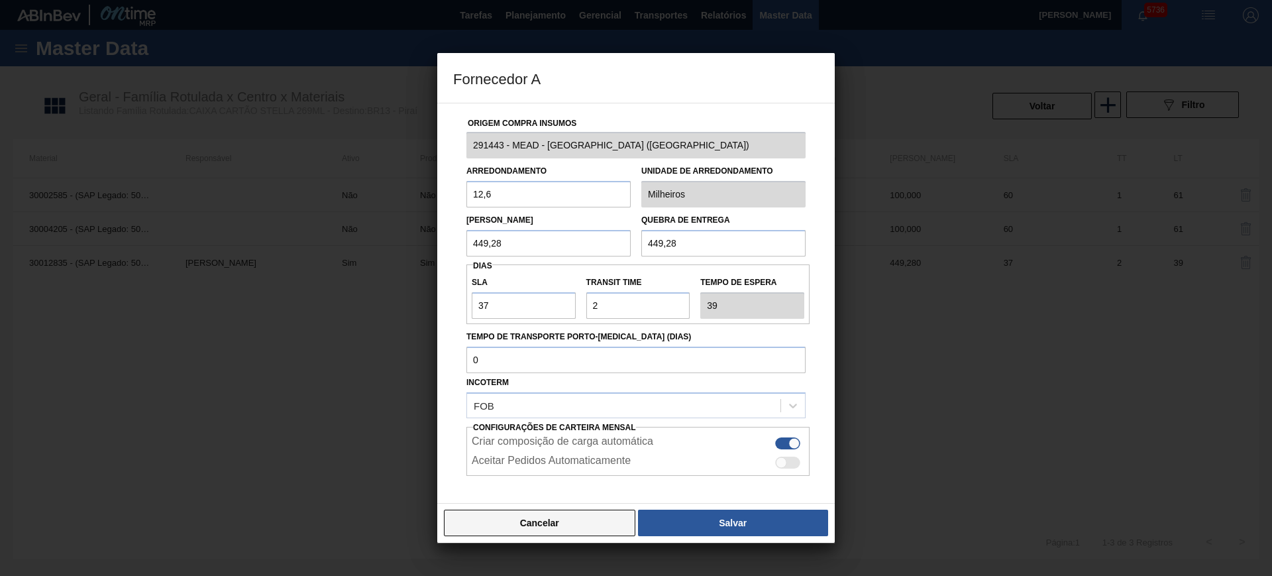
click at [577, 528] on button "Cancelar" at bounding box center [540, 523] width 192 height 27
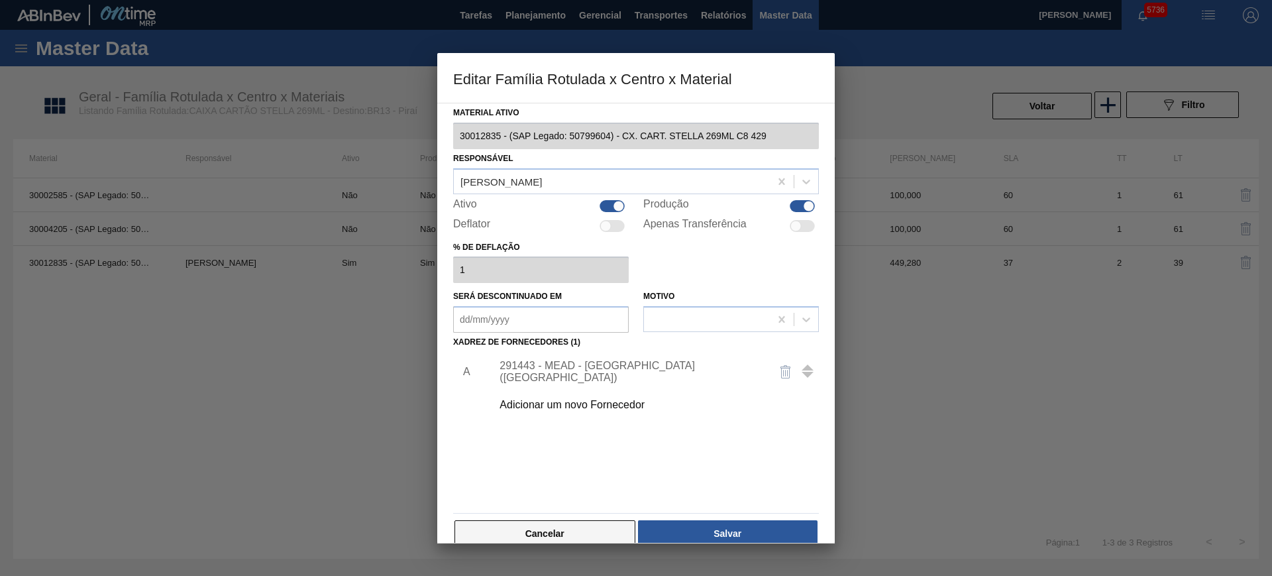
click at [594, 521] on button "Cancelar" at bounding box center [545, 533] width 181 height 27
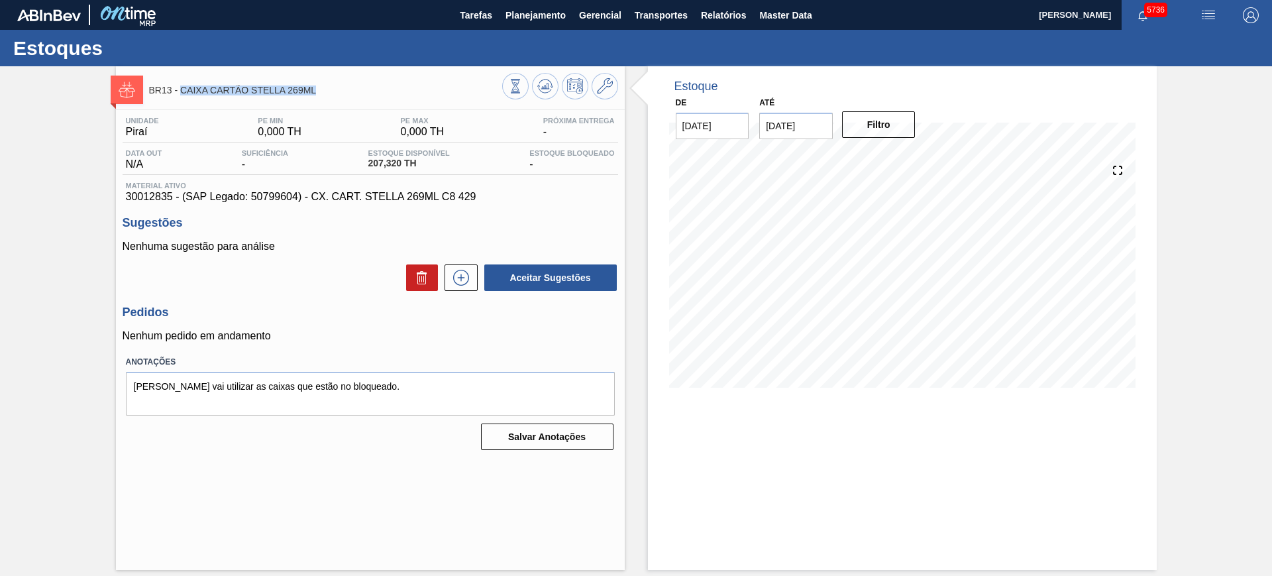
drag, startPoint x: 327, startPoint y: 88, endPoint x: 184, endPoint y: 95, distance: 144.0
click at [184, 95] on span "BR13 - CAIXA CARTÃO STELLA 269ML" at bounding box center [325, 90] width 353 height 10
copy span "CAIXA CARTÃO STELLA 269ML"
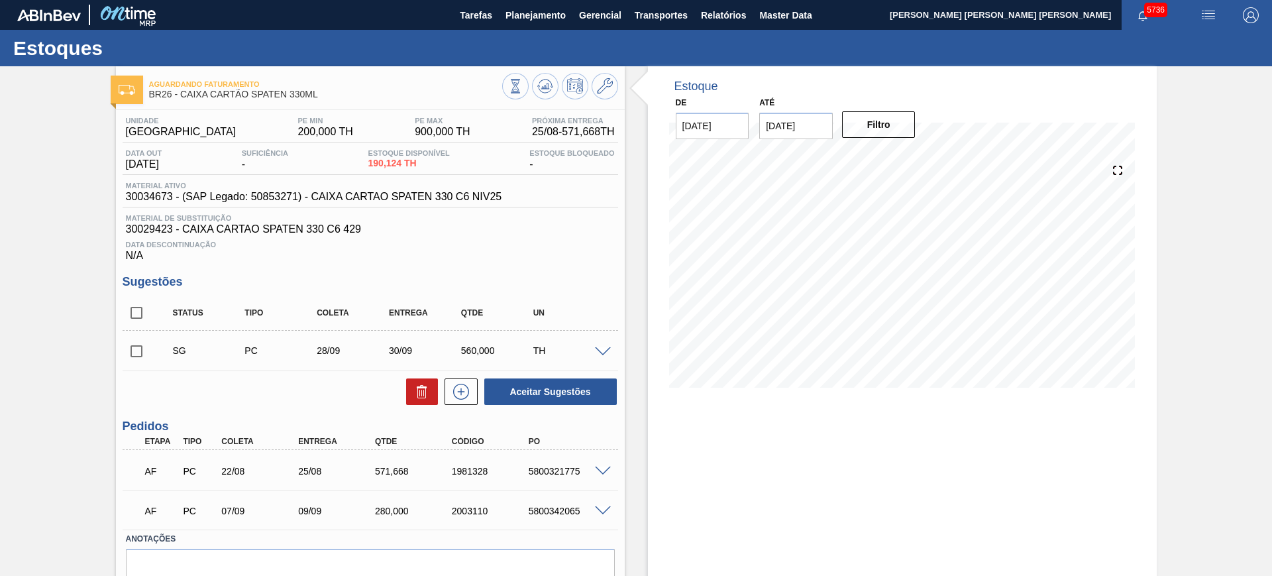
click at [143, 221] on span "Material de Substituição" at bounding box center [370, 218] width 489 height 8
click at [147, 226] on span "30029423 - CAIXA CARTAO SPATEN 330 C6 429" at bounding box center [370, 229] width 489 height 12
copy span "30029423"
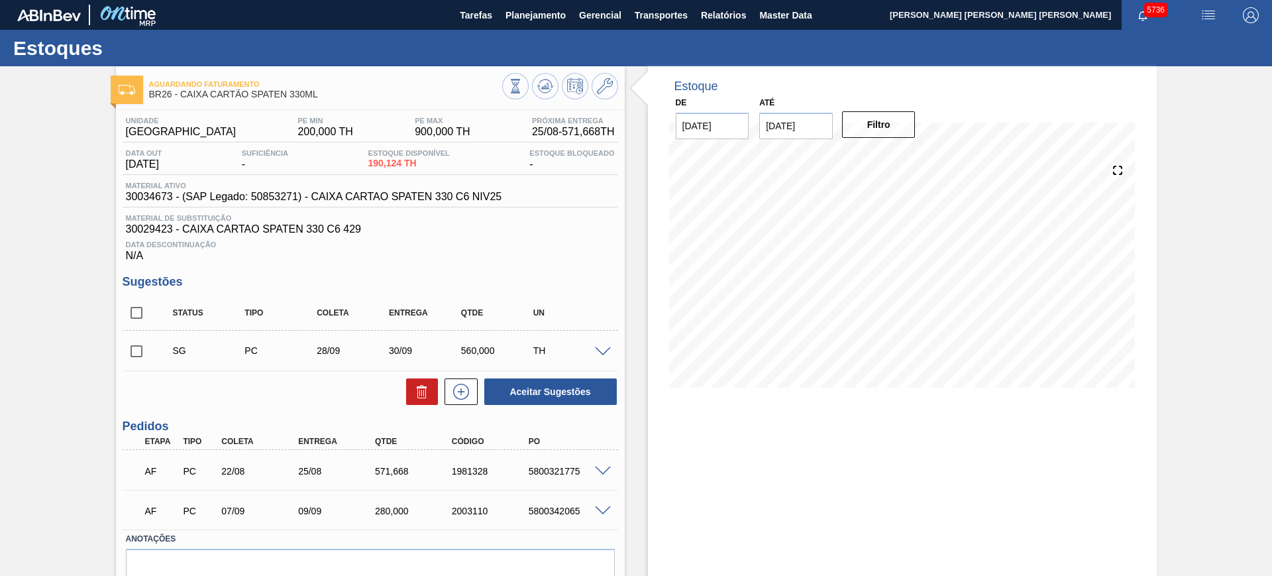
click at [144, 195] on span "30034673 - (SAP Legado: 50853271) - CAIXA CARTAO SPATEN 330 C6 NIV25" at bounding box center [314, 197] width 376 height 12
copy span "30034673"
